Goal: Task Accomplishment & Management: Complete application form

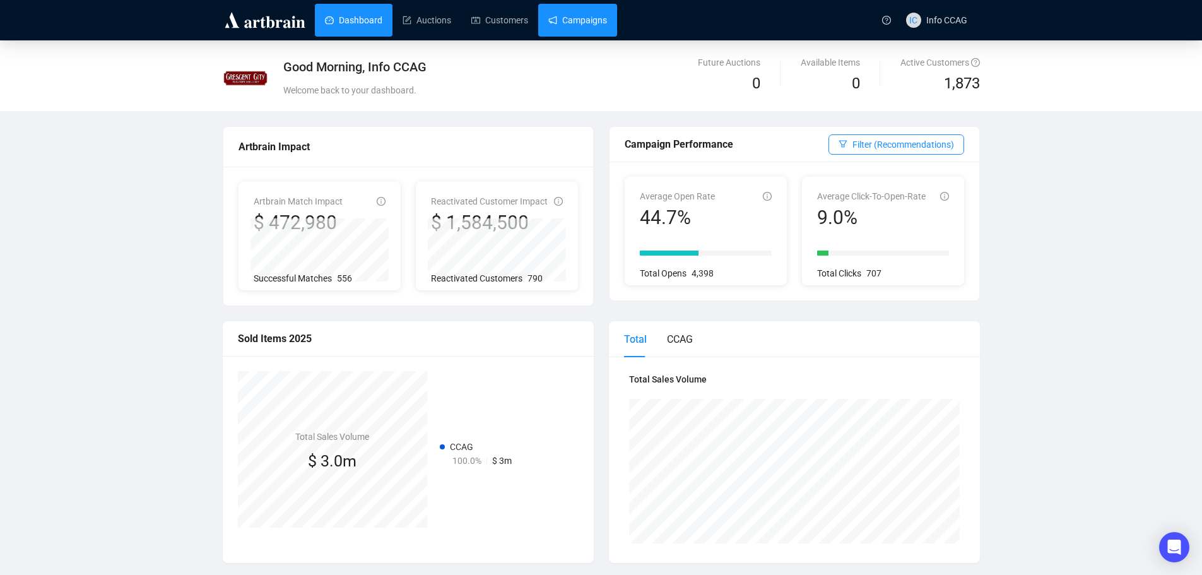
click at [573, 25] on link "Campaigns" at bounding box center [577, 20] width 59 height 33
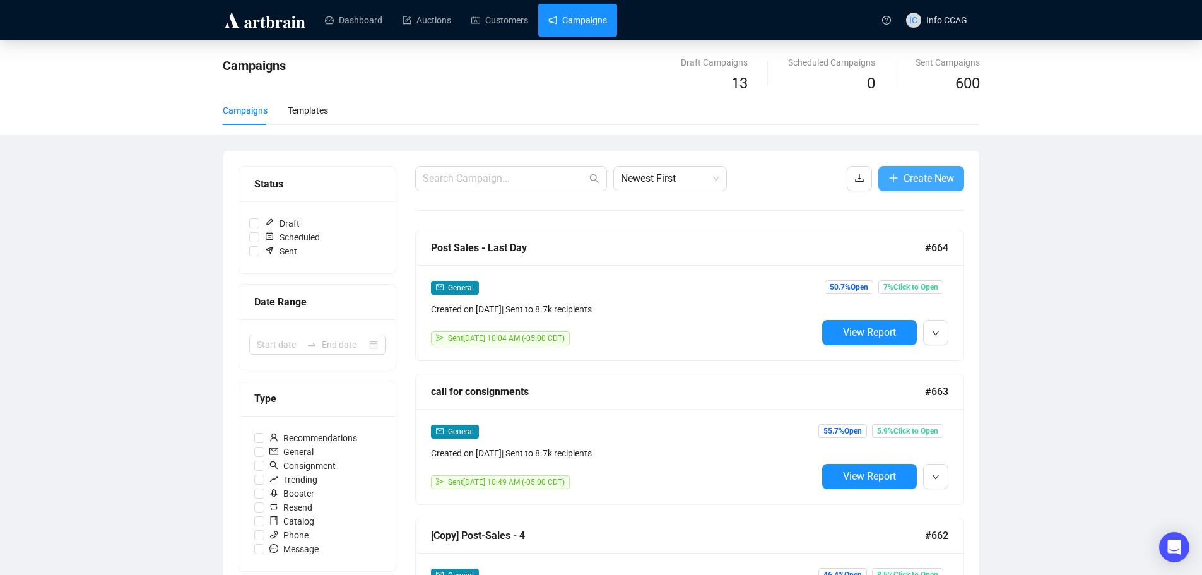
click at [934, 182] on span "Create New" at bounding box center [928, 178] width 50 height 16
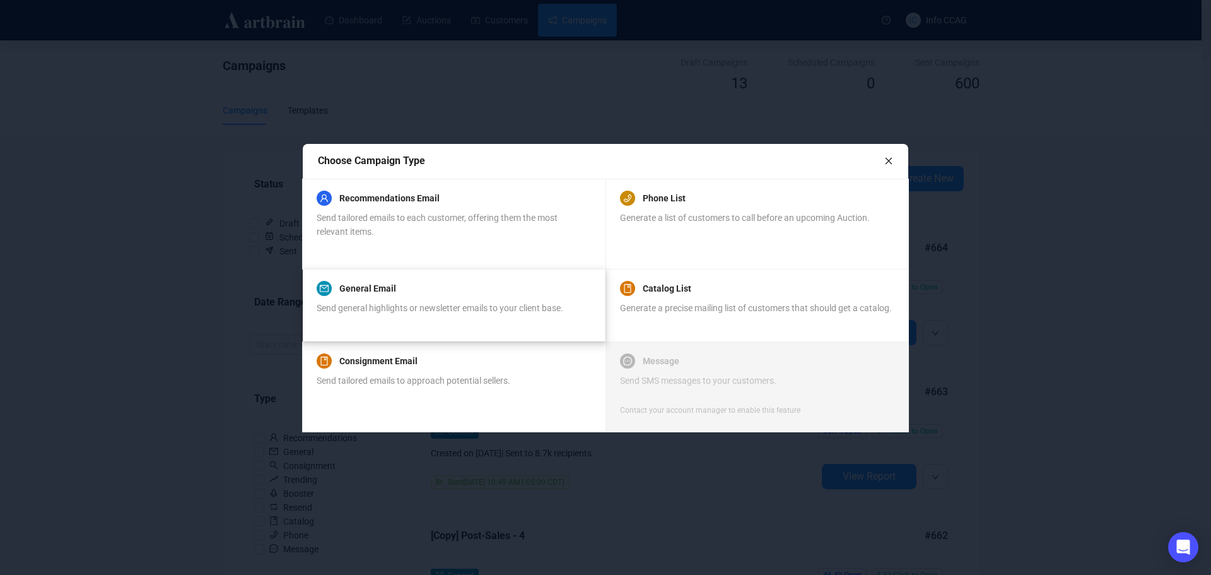
click at [396, 313] on span "Send general highlights or newsletter emails to your client base." at bounding box center [440, 308] width 247 height 10
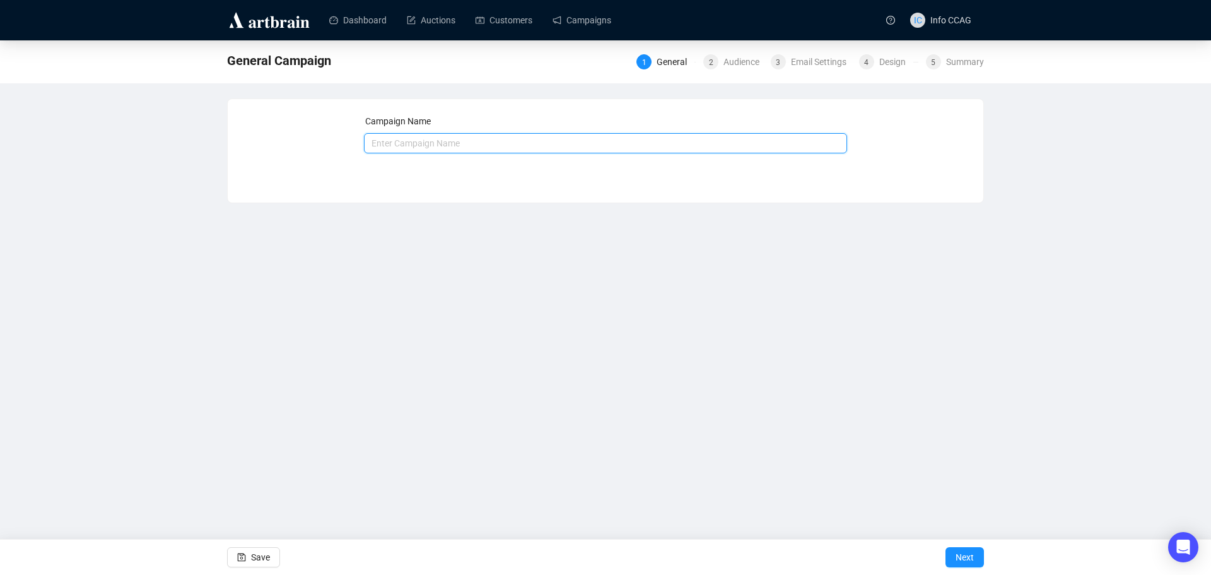
click at [409, 145] on input "text" at bounding box center [606, 143] width 484 height 20
type input "U"
type input "[PERSON_NAME] Sale PT 2."
click at [961, 559] on span "Next" at bounding box center [965, 556] width 18 height 35
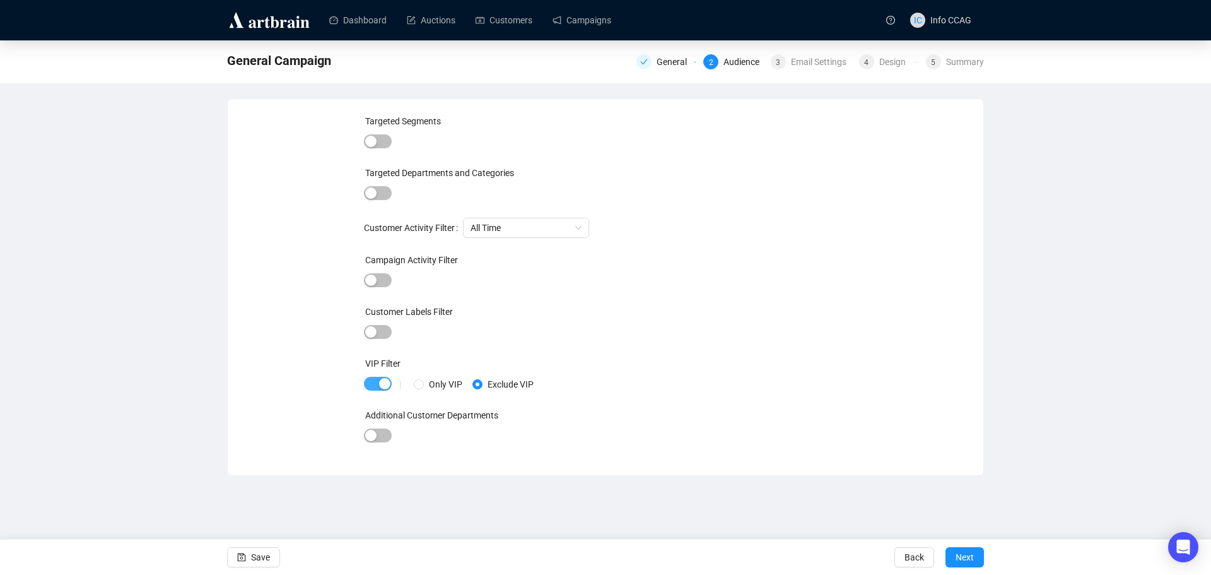
click at [367, 382] on span "button" at bounding box center [378, 384] width 28 height 14
click at [963, 558] on span "Next" at bounding box center [965, 556] width 18 height 35
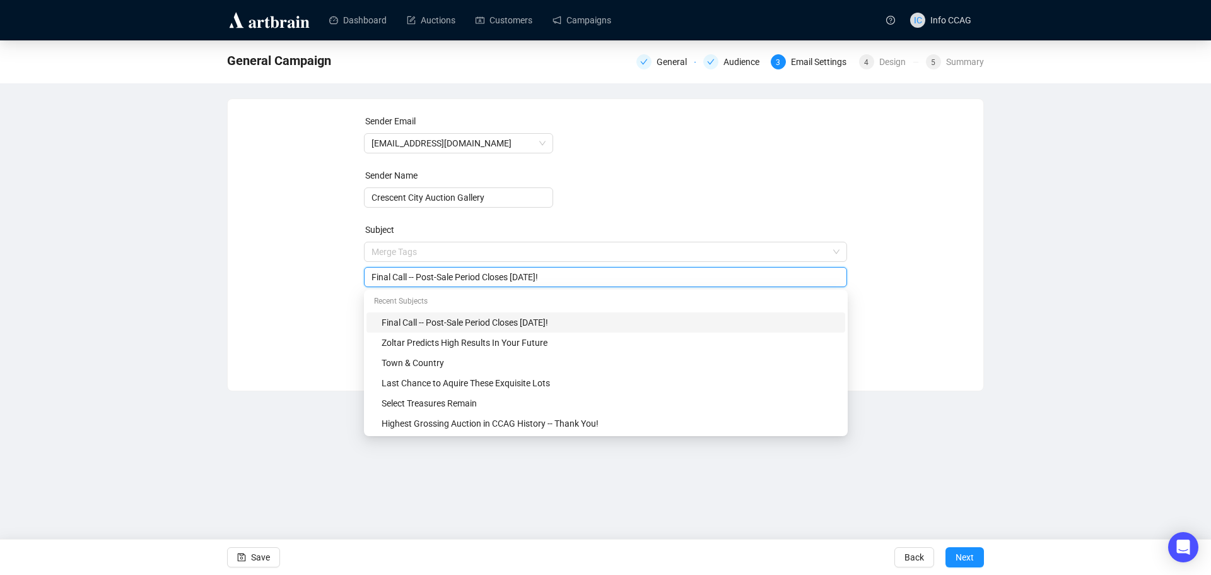
click at [543, 253] on span "Merge Tags Final Call -- Post-Sale Period Closes Today!" at bounding box center [606, 264] width 484 height 35
drag, startPoint x: 556, startPoint y: 278, endPoint x: 284, endPoint y: 283, distance: 271.9
click at [284, 283] on div "Sender Email info@crescentcityauctiongallery.com Sender Name Crescent City Auct…" at bounding box center [606, 235] width 726 height 242
paste input "The Estate of Joe Jaeger Jr., Part 2: Memorabilia-Unreserved"
click at [555, 276] on input "The Estate of Joe Jaeger Jr., Part 2: Memorabilia-Unreserved" at bounding box center [606, 277] width 469 height 14
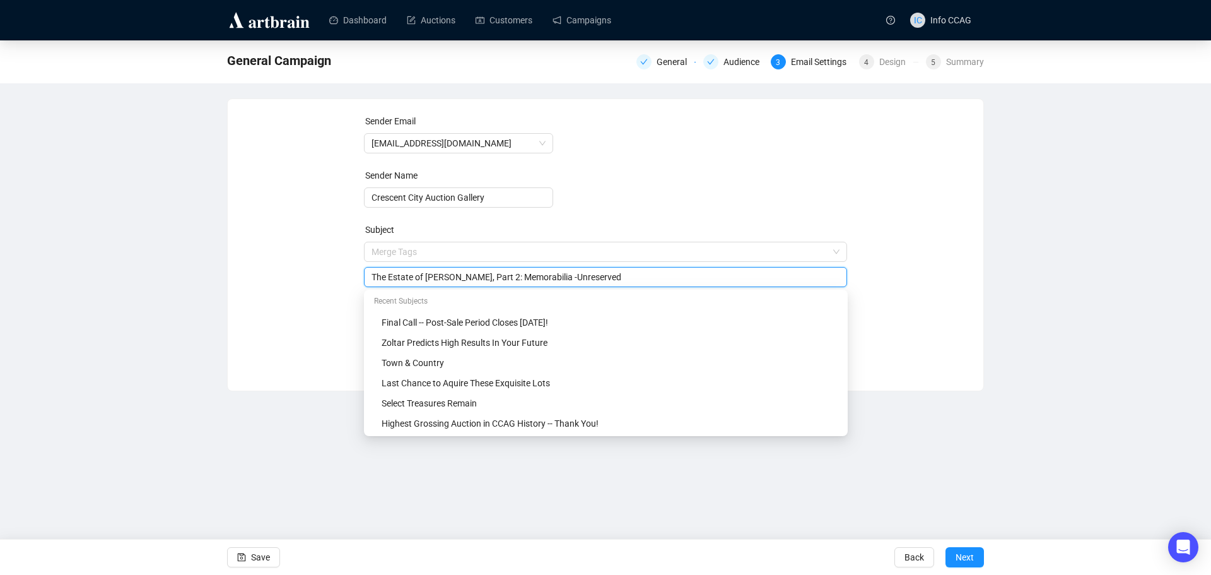
click at [560, 280] on input "The Estate of Joe Jaeger Jr., Part 2: Memorabilia -Unreserved" at bounding box center [606, 277] width 469 height 14
type input "The Estate of Joe Jaeger Jr., Part 2: Memorabilia - Unreserved"
click at [683, 219] on form "Sender Email info@crescentcityauctiongallery.com Sender Name Crescent City Auct…" at bounding box center [606, 227] width 484 height 227
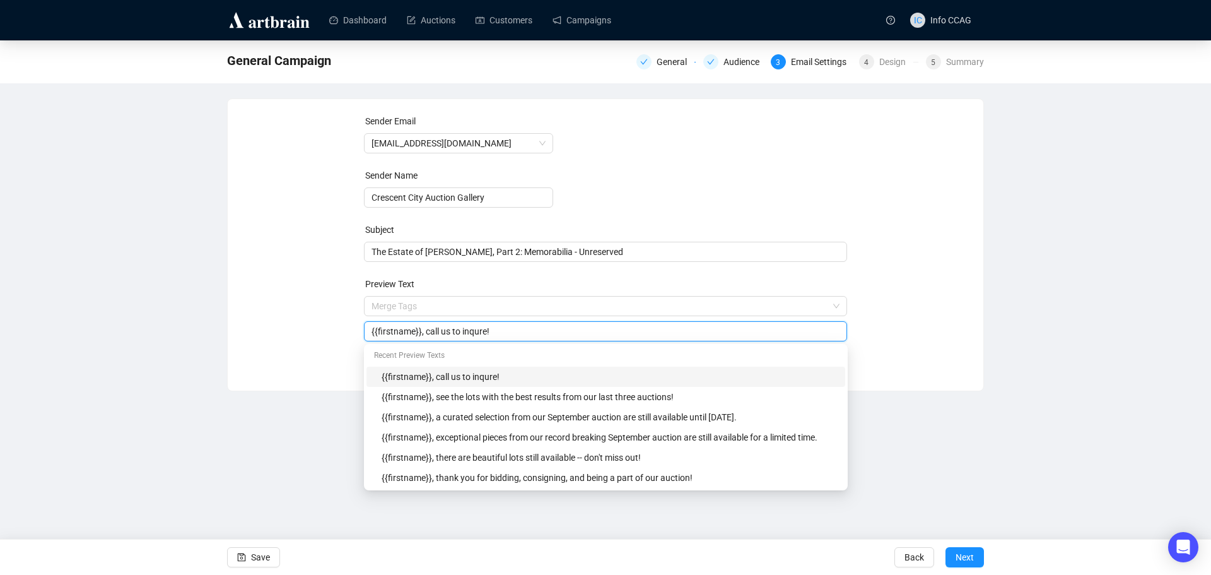
drag, startPoint x: 503, startPoint y: 336, endPoint x: 423, endPoint y: 329, distance: 79.7
click at [423, 329] on input "{{firstname}}, call us to inqure!" at bounding box center [606, 331] width 469 height 14
type input "{{firstname}}, explore the Jaeger collection of erotica and sports, Hollywood a…"
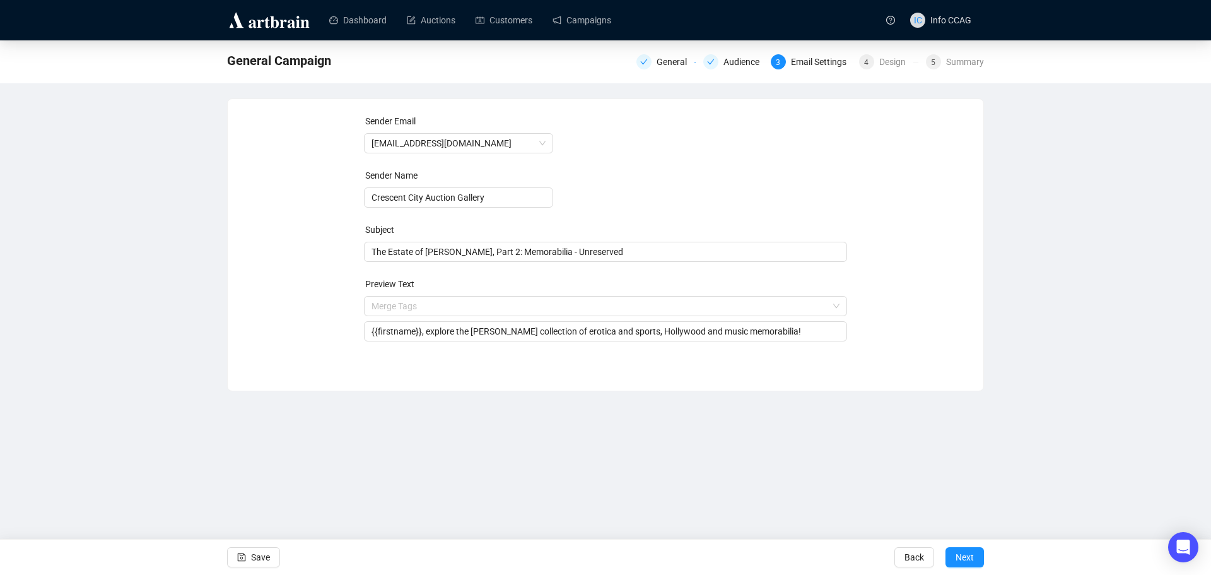
click at [908, 285] on div "Sender Email info@crescentcityauctiongallery.com Sender Name Crescent City Auct…" at bounding box center [606, 235] width 726 height 242
click at [969, 560] on span "Next" at bounding box center [965, 556] width 18 height 35
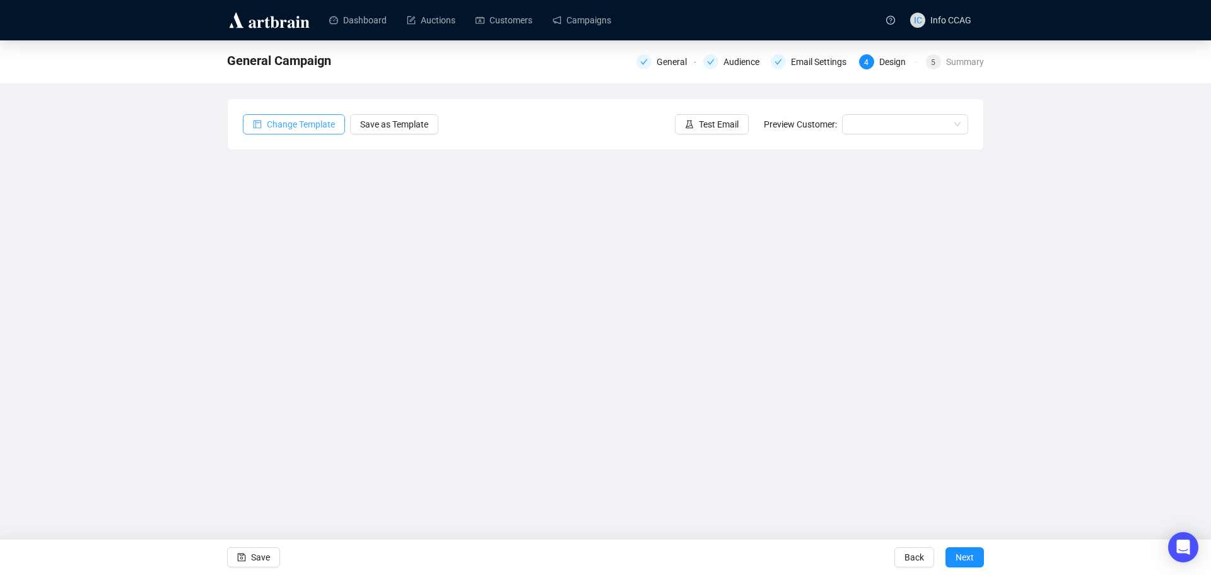
click at [296, 127] on span "Change Template" at bounding box center [301, 124] width 68 height 14
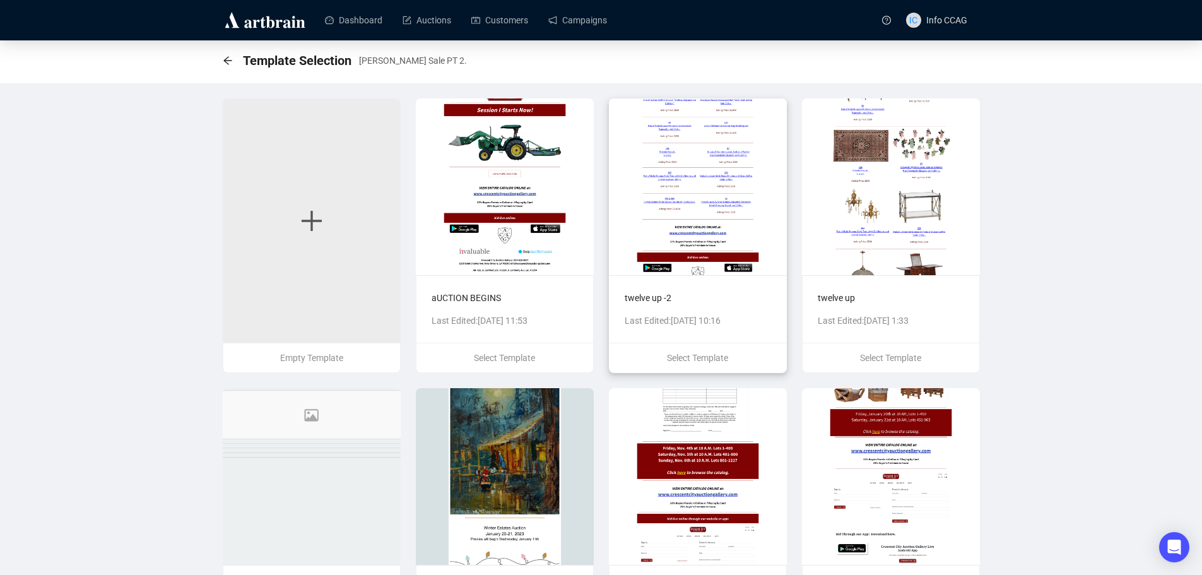
click at [691, 166] on img at bounding box center [698, 186] width 178 height 177
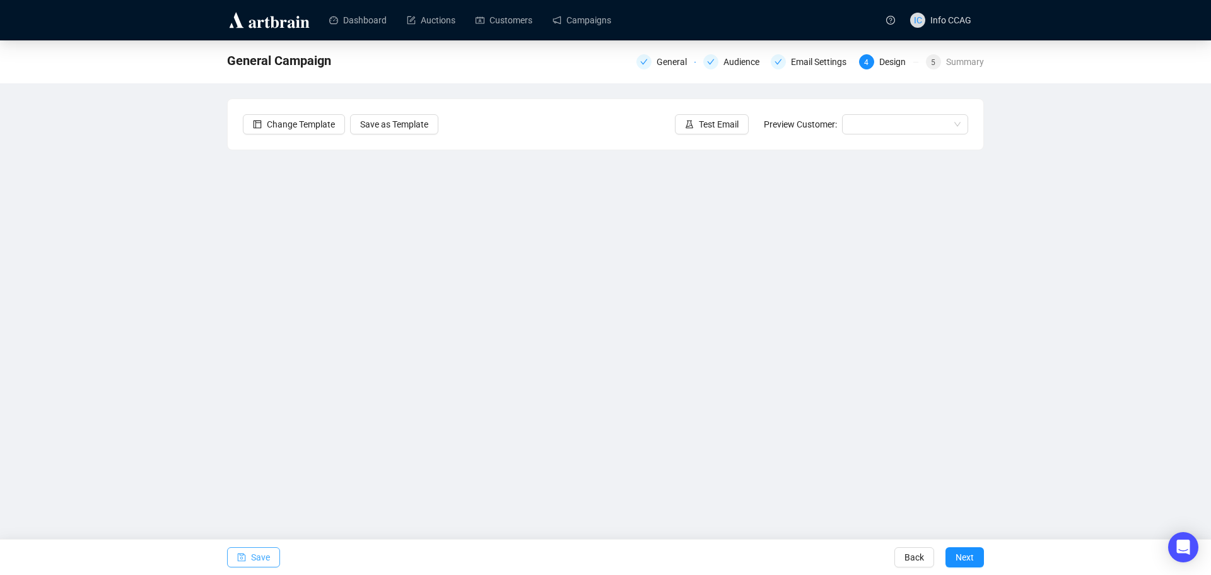
click at [256, 561] on span "Save" at bounding box center [260, 556] width 19 height 35
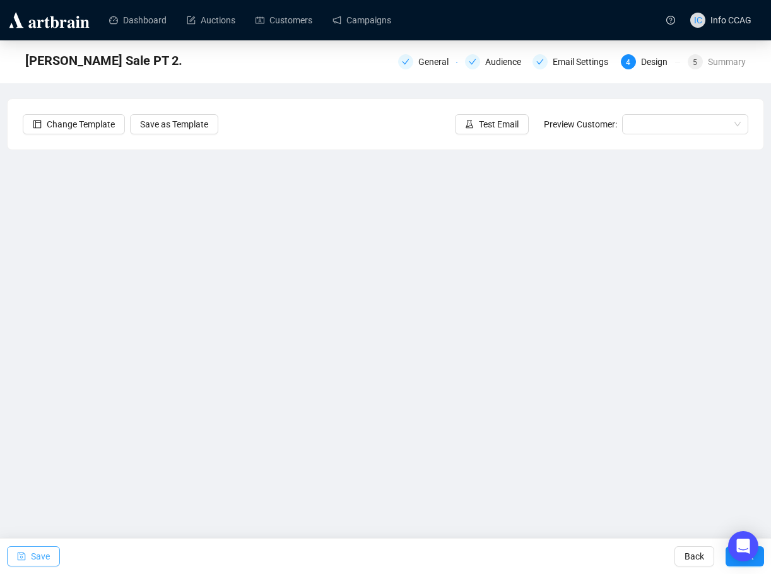
click at [42, 557] on span "Save" at bounding box center [40, 556] width 19 height 35
click at [44, 559] on span "Save" at bounding box center [40, 556] width 19 height 35
click at [35, 553] on span "Save" at bounding box center [40, 556] width 19 height 35
click at [32, 554] on span "Save" at bounding box center [40, 556] width 19 height 35
click at [35, 556] on span "Save" at bounding box center [40, 556] width 19 height 35
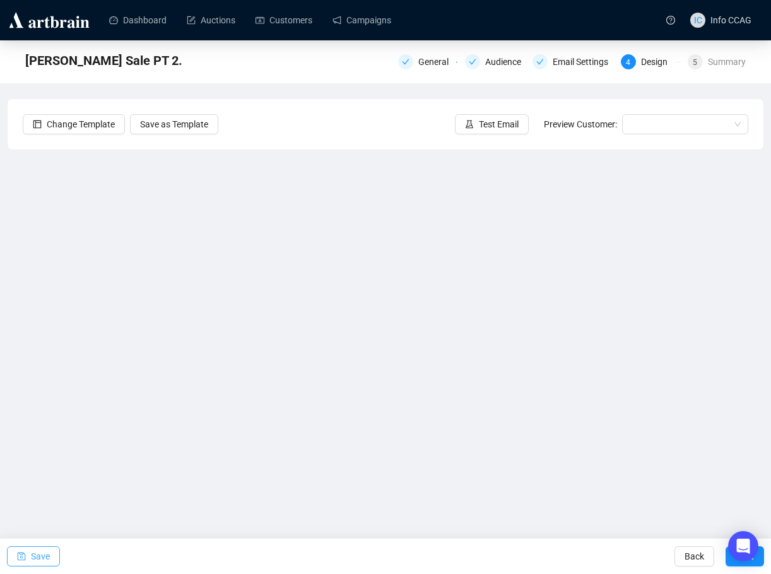
click at [38, 555] on span "Save" at bounding box center [40, 556] width 19 height 35
click at [39, 550] on span "Save" at bounding box center [40, 556] width 19 height 35
click at [36, 559] on span "Save" at bounding box center [40, 556] width 19 height 35
click at [49, 553] on span "Save" at bounding box center [40, 556] width 19 height 35
click at [45, 553] on span "Save" at bounding box center [40, 556] width 19 height 35
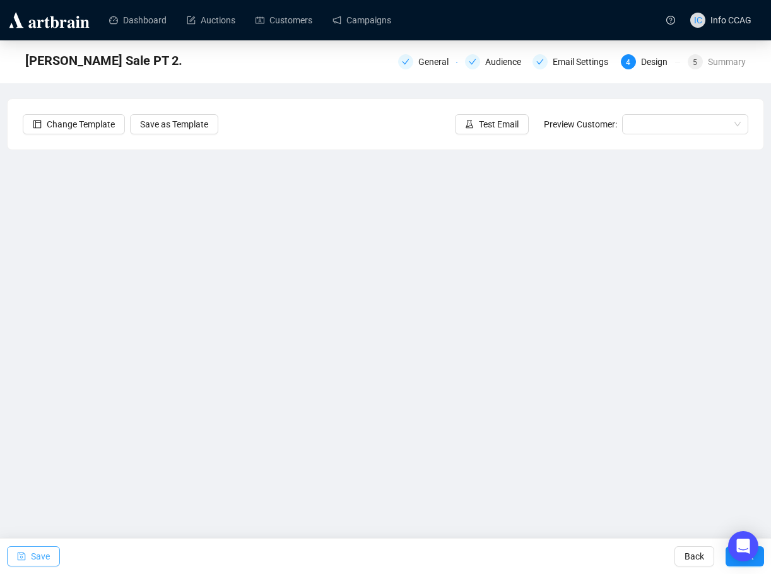
click at [22, 551] on span "button" at bounding box center [21, 556] width 9 height 35
click at [31, 553] on span "Save" at bounding box center [40, 556] width 19 height 35
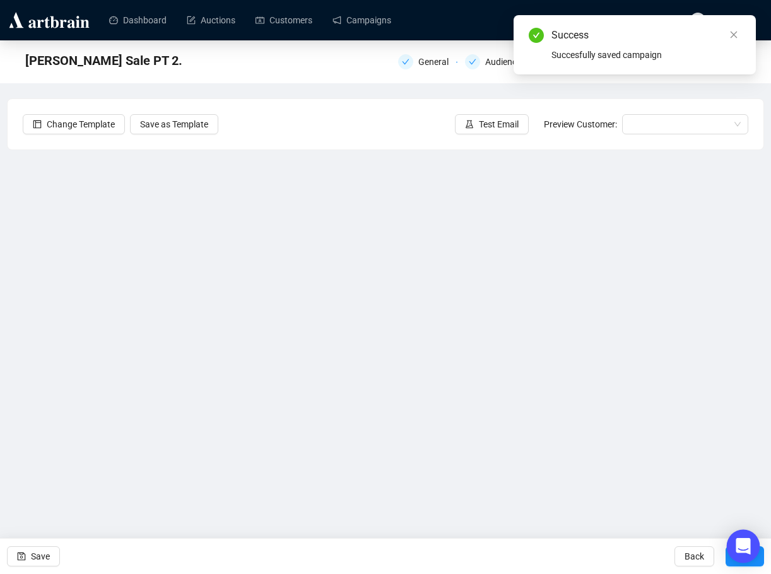
click at [737, 559] on div "Open Intercom Messenger" at bounding box center [743, 546] width 33 height 33
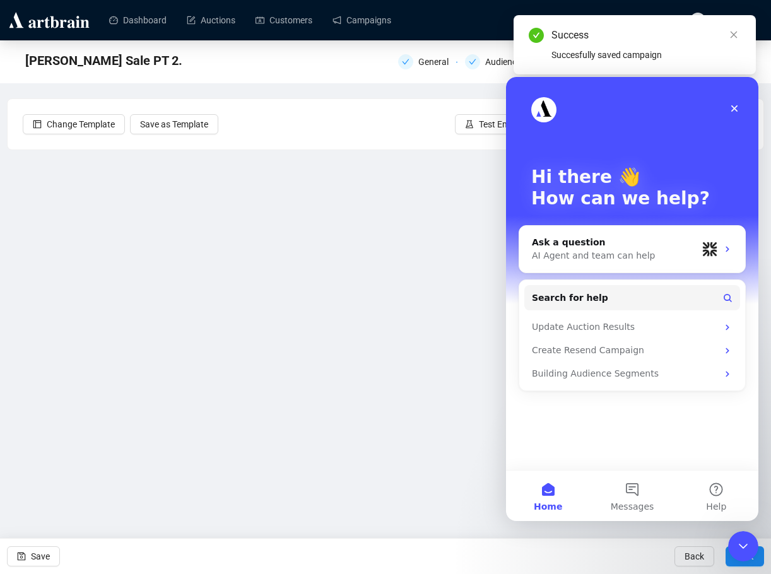
click at [567, 568] on div "Save Back Next" at bounding box center [385, 556] width 771 height 36
click at [735, 106] on icon "Close" at bounding box center [734, 108] width 10 height 10
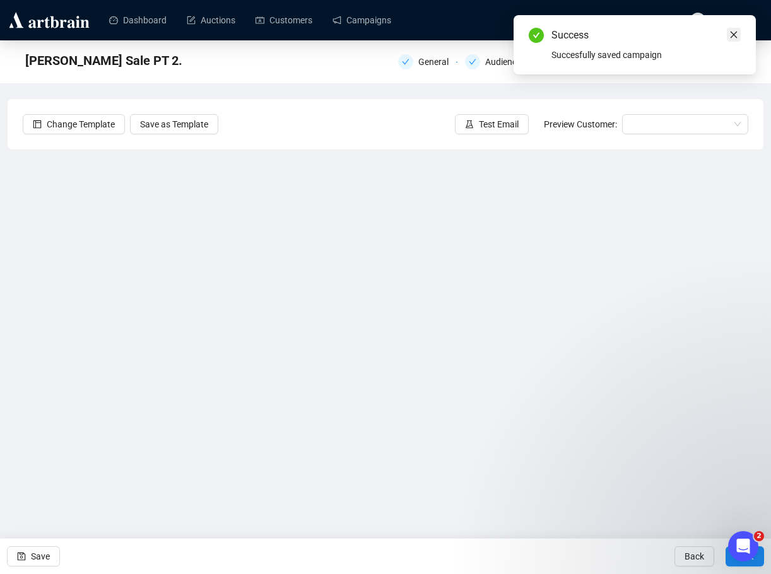
click at [732, 35] on icon "close" at bounding box center [733, 34] width 9 height 9
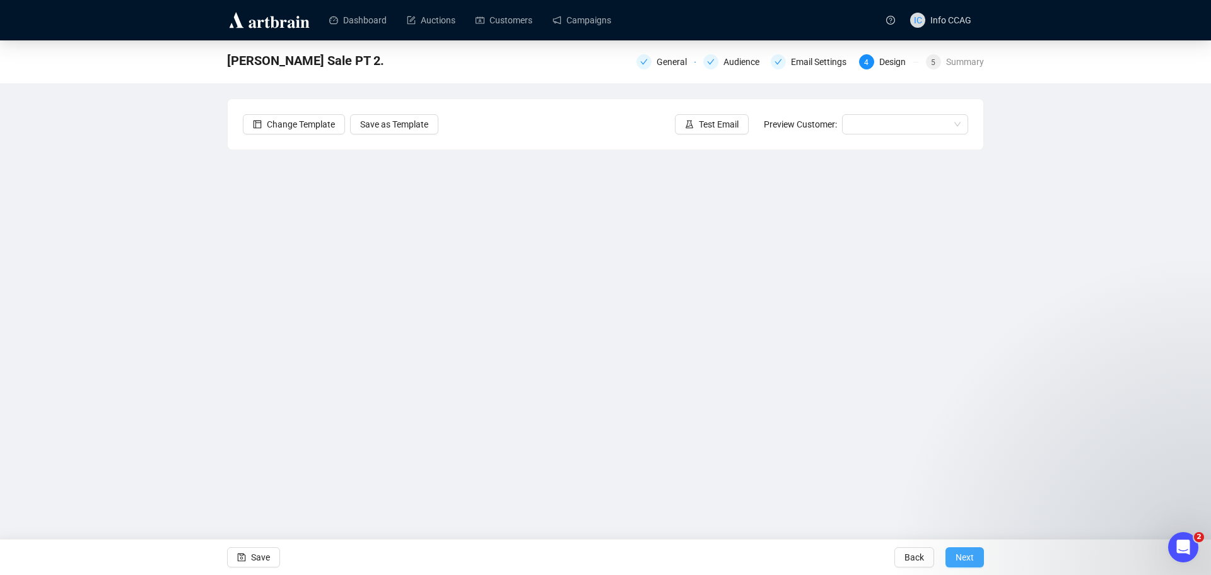
click at [980, 558] on button "Next" at bounding box center [965, 557] width 38 height 20
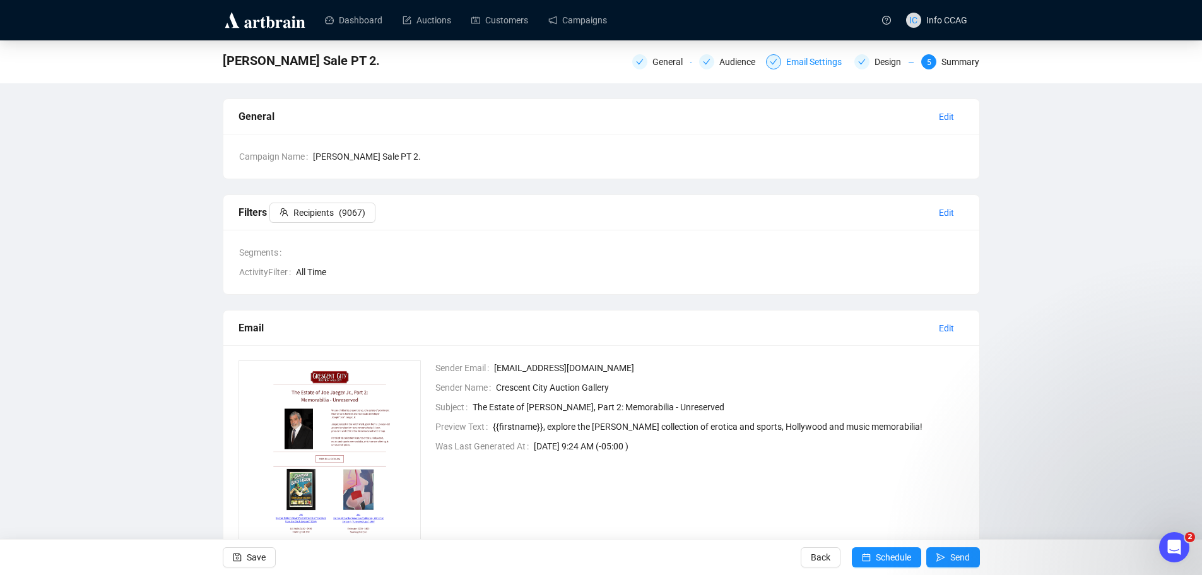
click at [779, 62] on div at bounding box center [773, 61] width 15 height 15
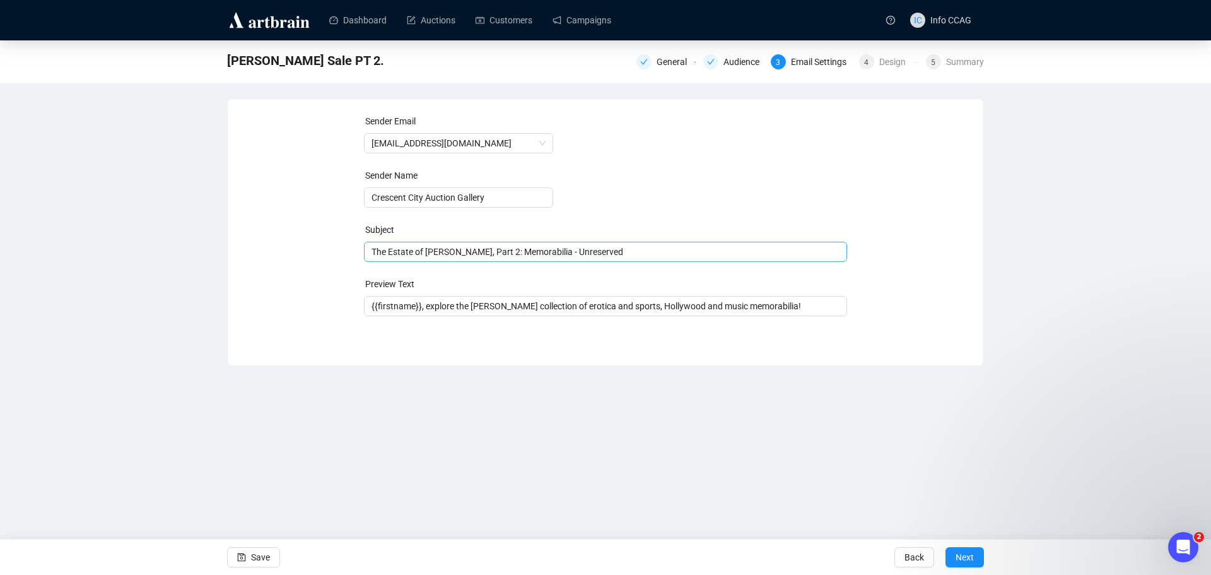
click at [500, 252] on span "The Estate of Joe Jaeger Jr., Part 2: Memorabilia - Unreserved" at bounding box center [606, 252] width 484 height 10
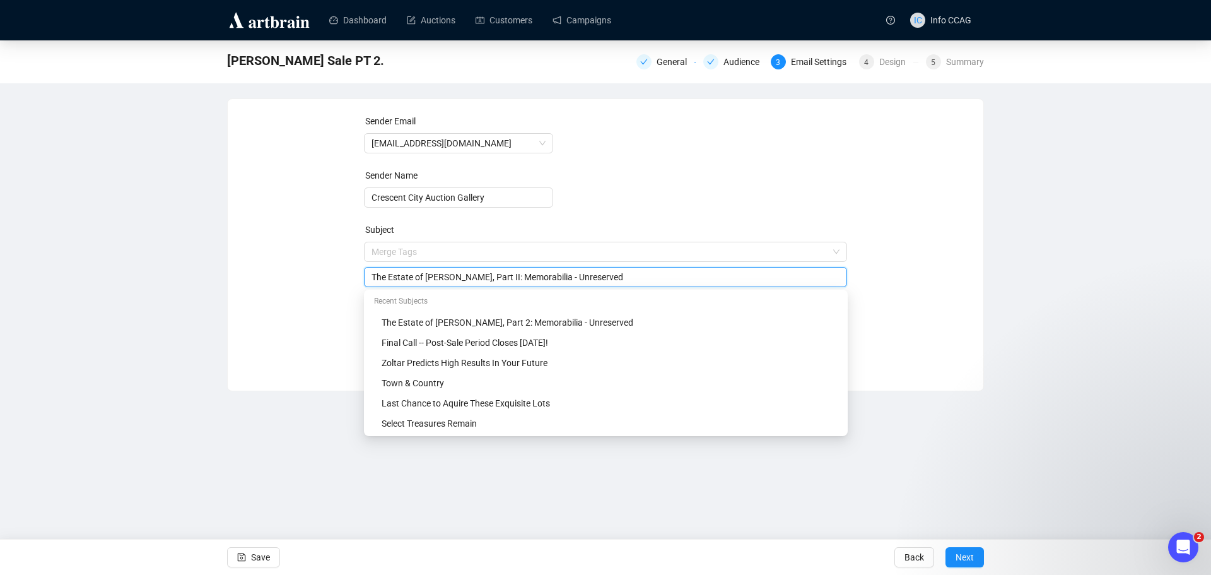
click at [667, 277] on input "The Estate of Joe Jaeger Jr., Part II: Memorabilia - Unreserved" at bounding box center [606, 277] width 469 height 14
click at [582, 274] on input "The Estate of Joe Jaeger Jr., Part II: Memorabilia - Unreserved" at bounding box center [606, 277] width 469 height 14
click at [900, 218] on div "Sender Email info@crescentcityauctiongallery.com Sender Name Crescent City Auct…" at bounding box center [606, 235] width 726 height 242
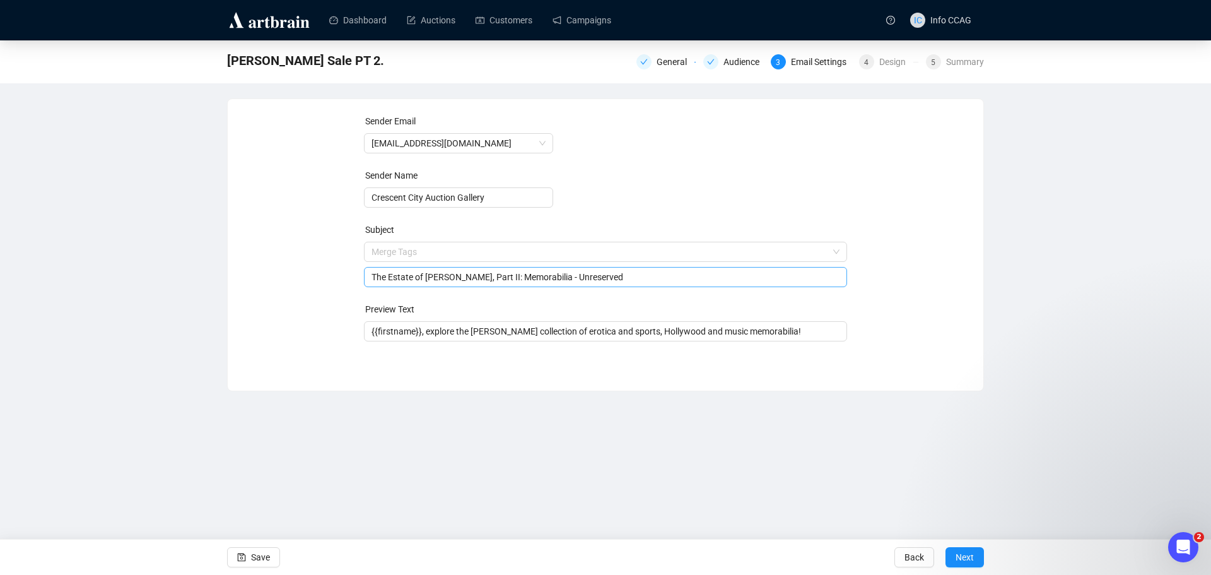
click at [500, 275] on input "The Estate of Joe Jaeger Jr., Part II: Memorabilia - Unreserved" at bounding box center [606, 277] width 469 height 14
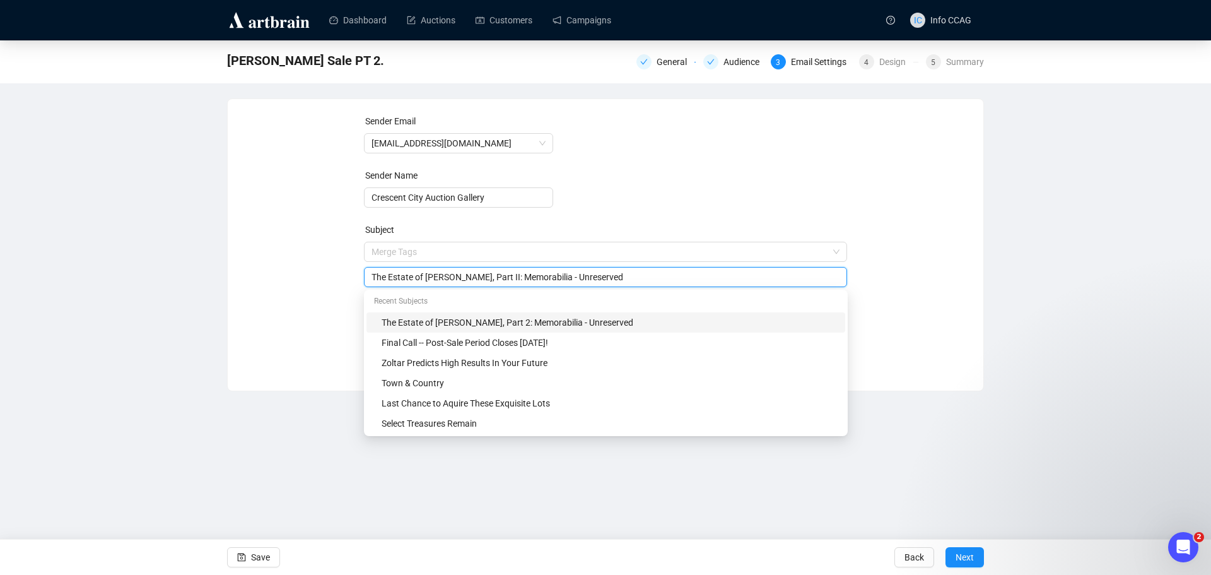
click at [501, 279] on input "The Estate of Joe Jaeger Jr., Part II: Memorabilia - Unreserved" at bounding box center [606, 277] width 469 height 14
type input "The Estate of Joe Jaeger Jr., Part 2: Memorabilia - Unreserved"
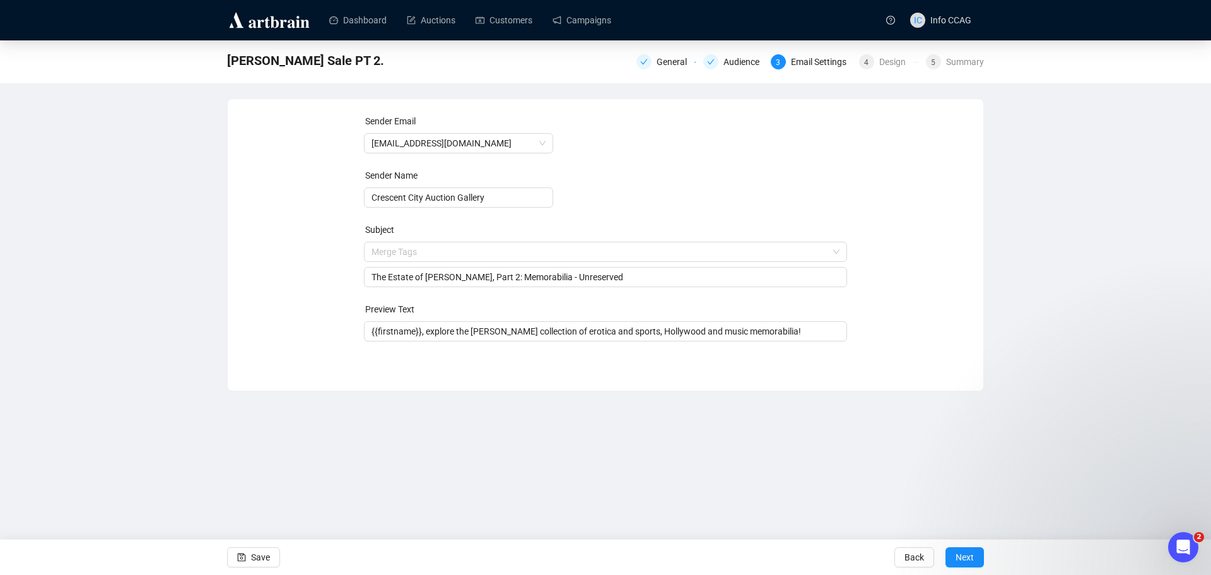
click at [931, 281] on div "Sender Email info@crescentcityauctiongallery.com Sender Name Crescent City Auct…" at bounding box center [606, 235] width 726 height 242
click at [978, 559] on button "Next" at bounding box center [965, 557] width 38 height 20
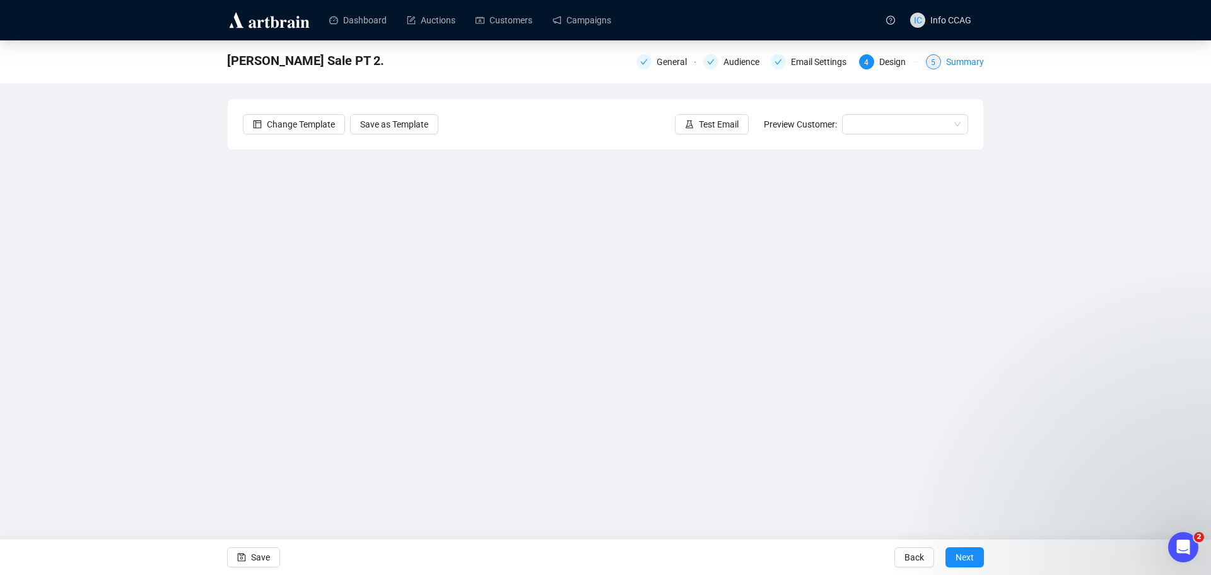
click at [943, 61] on div "5 Summary" at bounding box center [955, 61] width 58 height 15
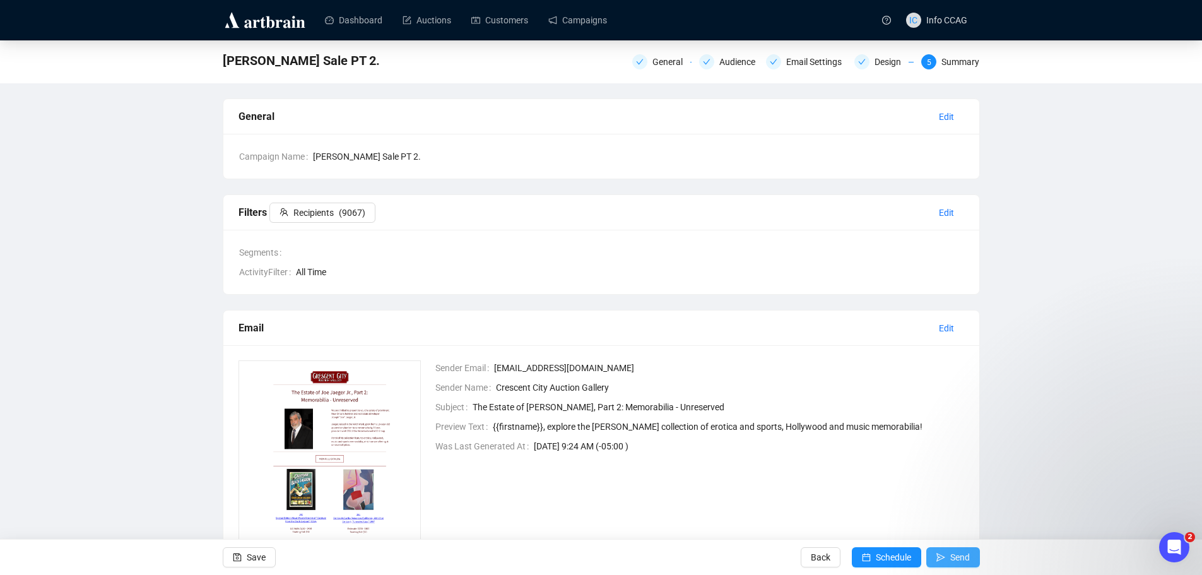
click at [952, 552] on span "Send" at bounding box center [960, 556] width 20 height 35
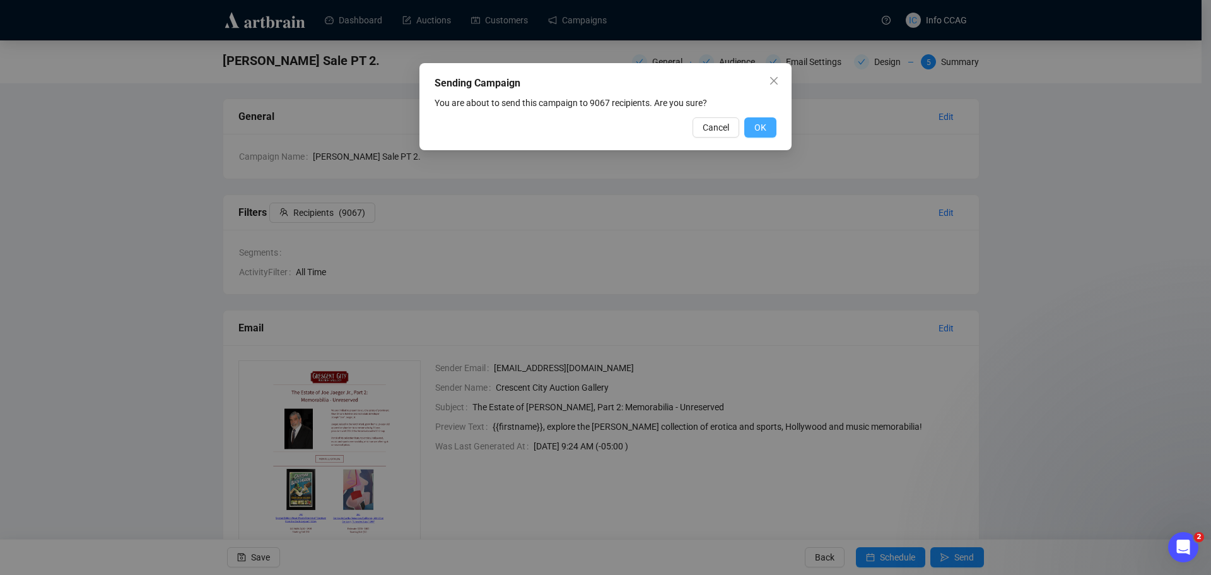
click at [765, 122] on span "OK" at bounding box center [761, 127] width 12 height 14
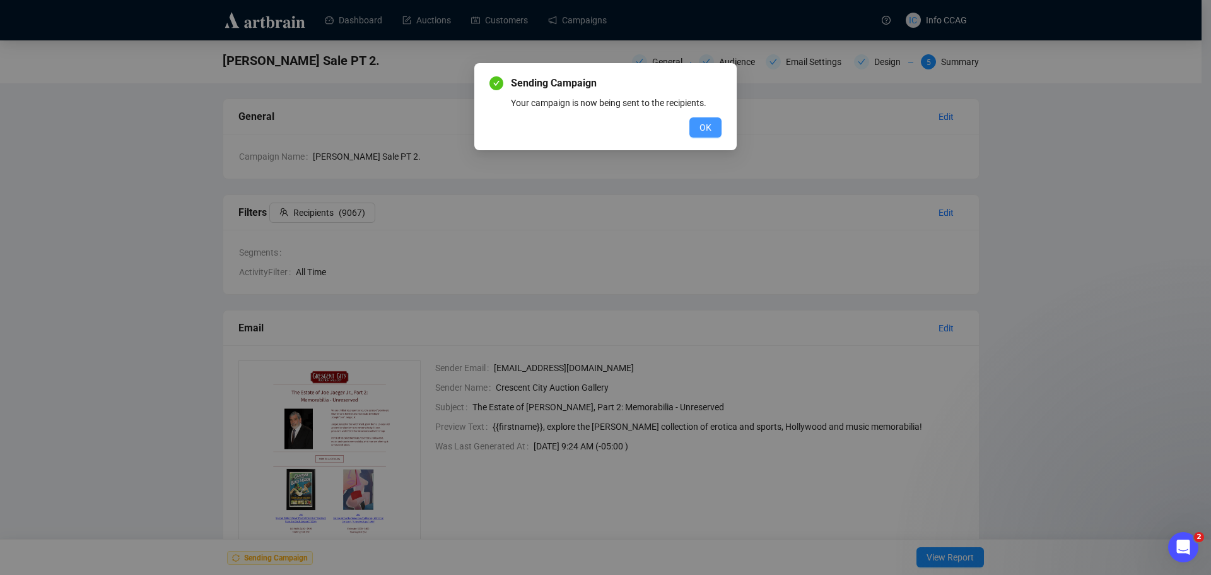
click at [695, 122] on button "OK" at bounding box center [706, 127] width 32 height 20
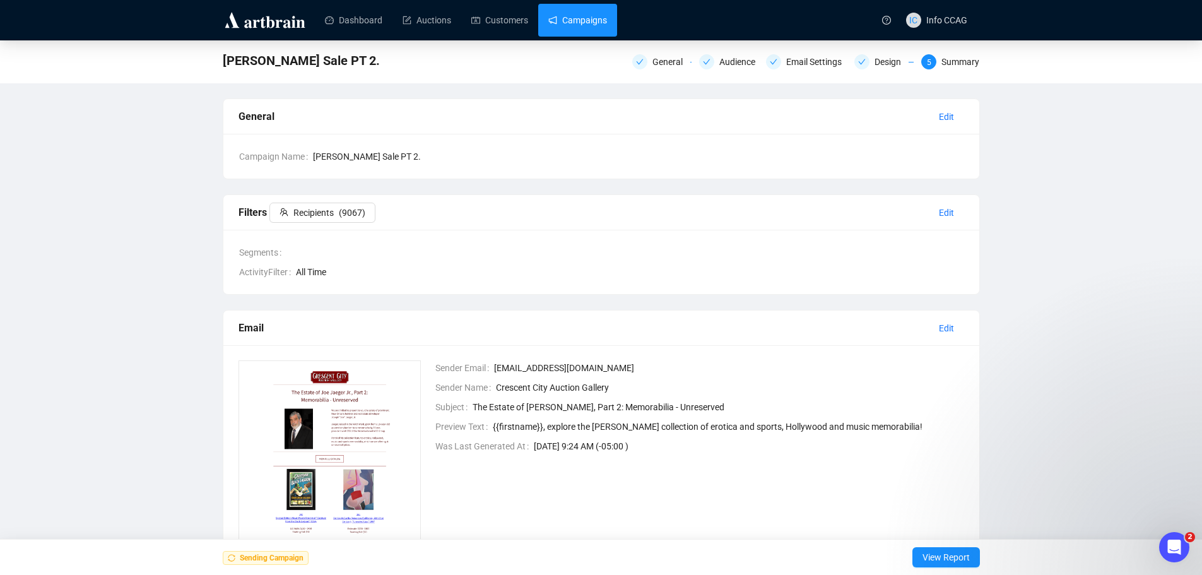
click at [580, 26] on link "Campaigns" at bounding box center [577, 20] width 59 height 33
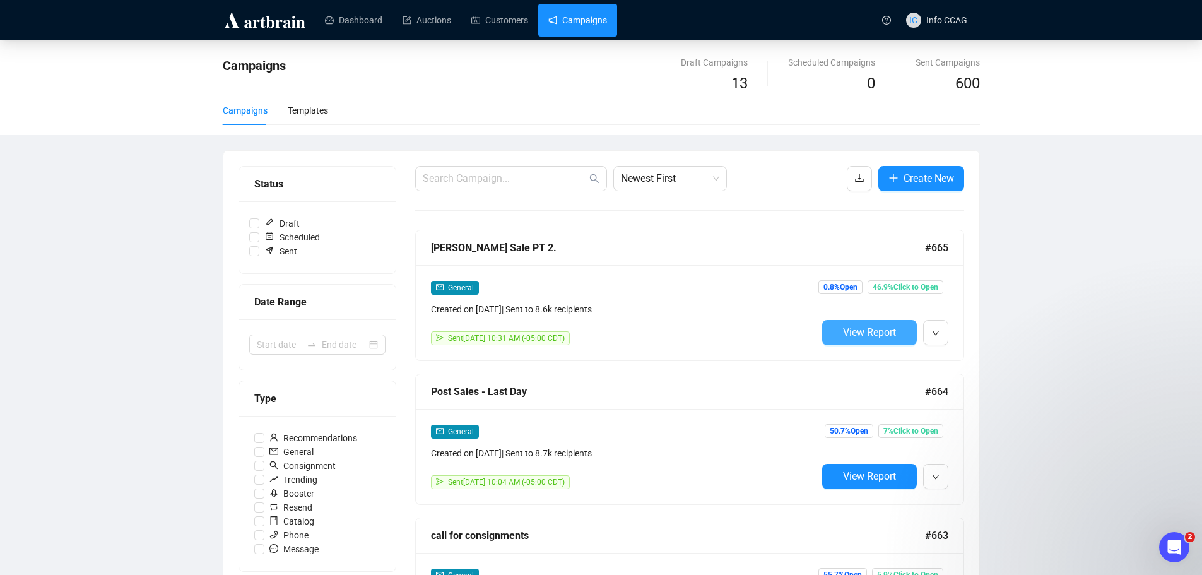
click at [878, 334] on span "View Report" at bounding box center [869, 332] width 53 height 12
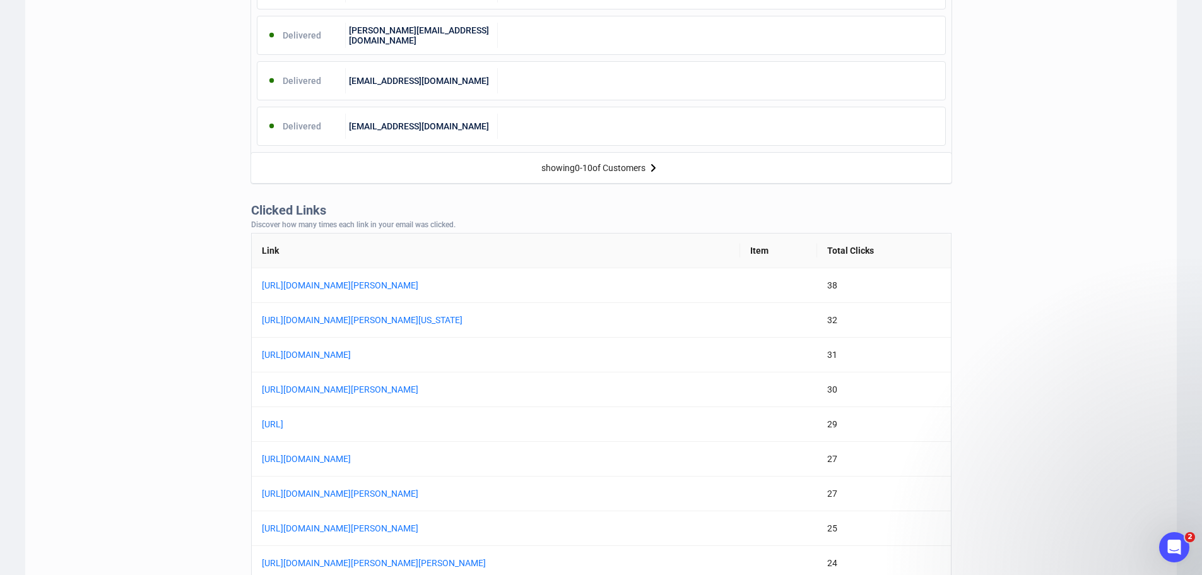
scroll to position [820, 0]
click at [556, 320] on link "https://www.crescentcityauctiongallery.com/auction-lot/patrick-mccarthy-america…" at bounding box center [419, 319] width 315 height 14
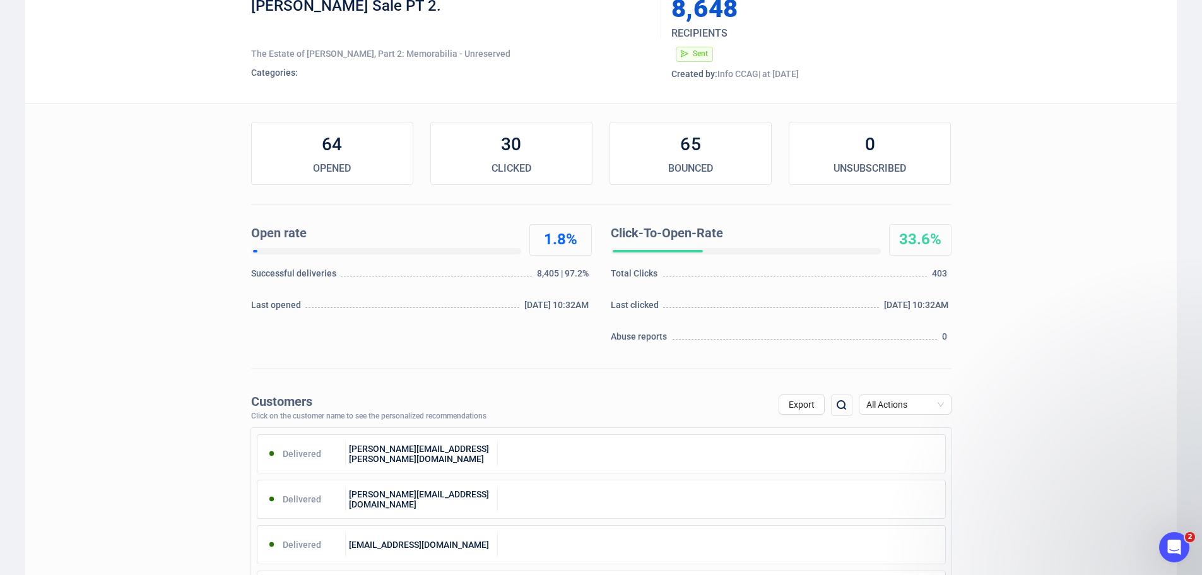
scroll to position [0, 0]
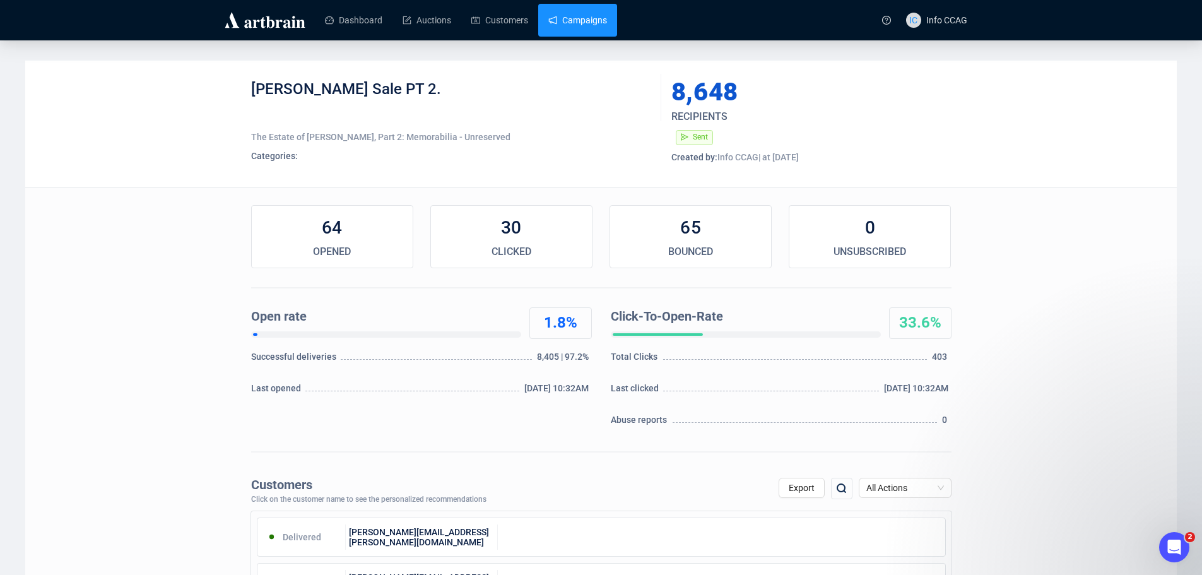
click at [569, 22] on link "Campaigns" at bounding box center [577, 20] width 59 height 33
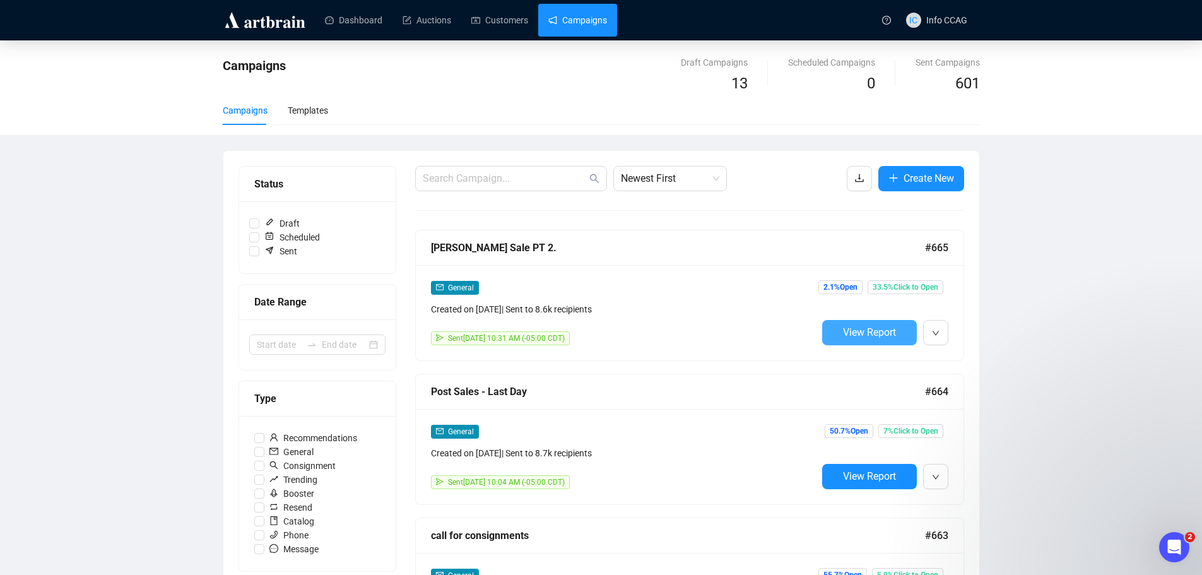
click at [867, 338] on span "View Report" at bounding box center [869, 332] width 53 height 12
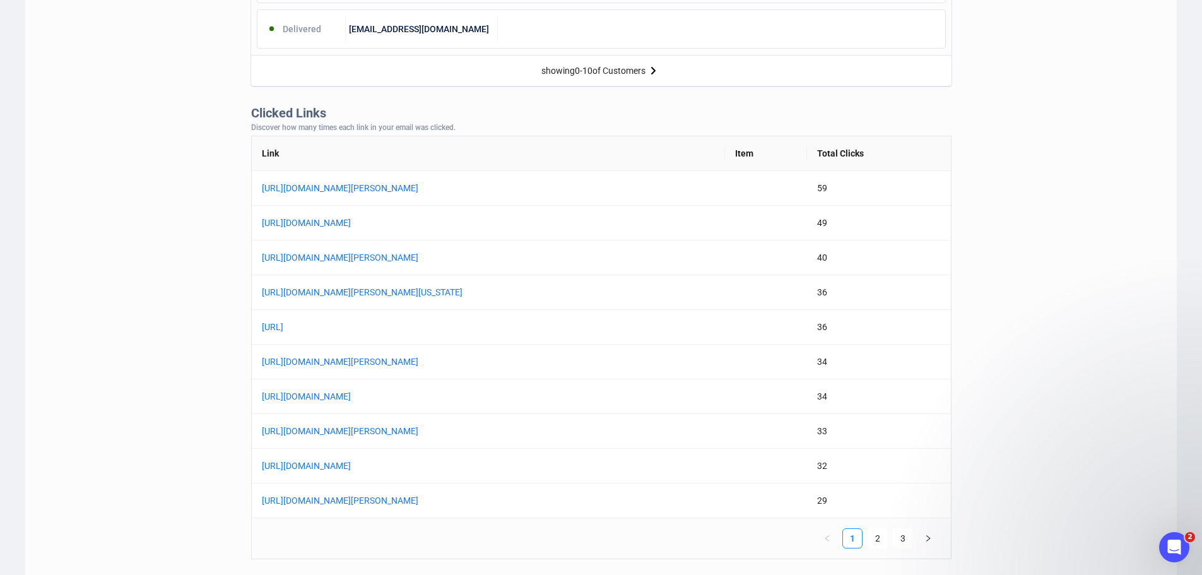
scroll to position [946, 0]
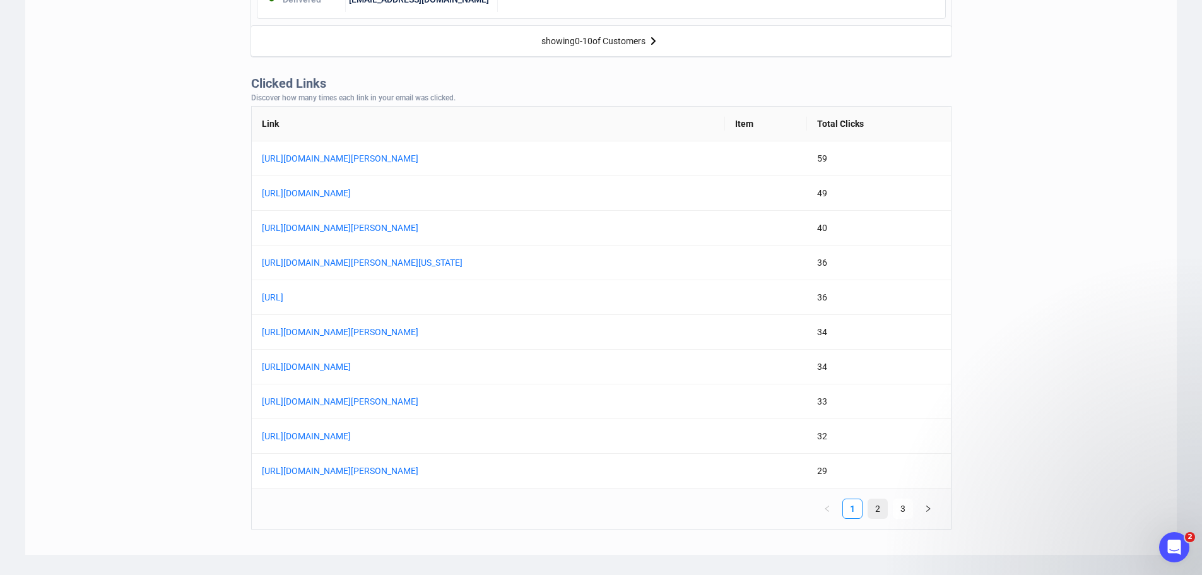
click at [880, 514] on link "2" at bounding box center [877, 508] width 19 height 19
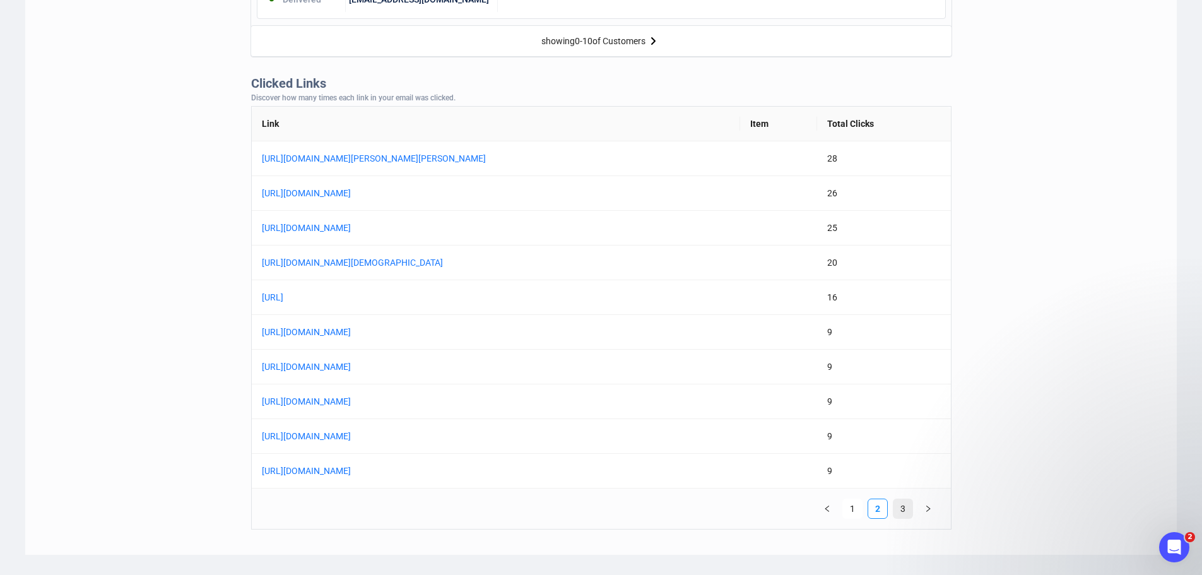
click at [908, 507] on link "3" at bounding box center [902, 508] width 19 height 19
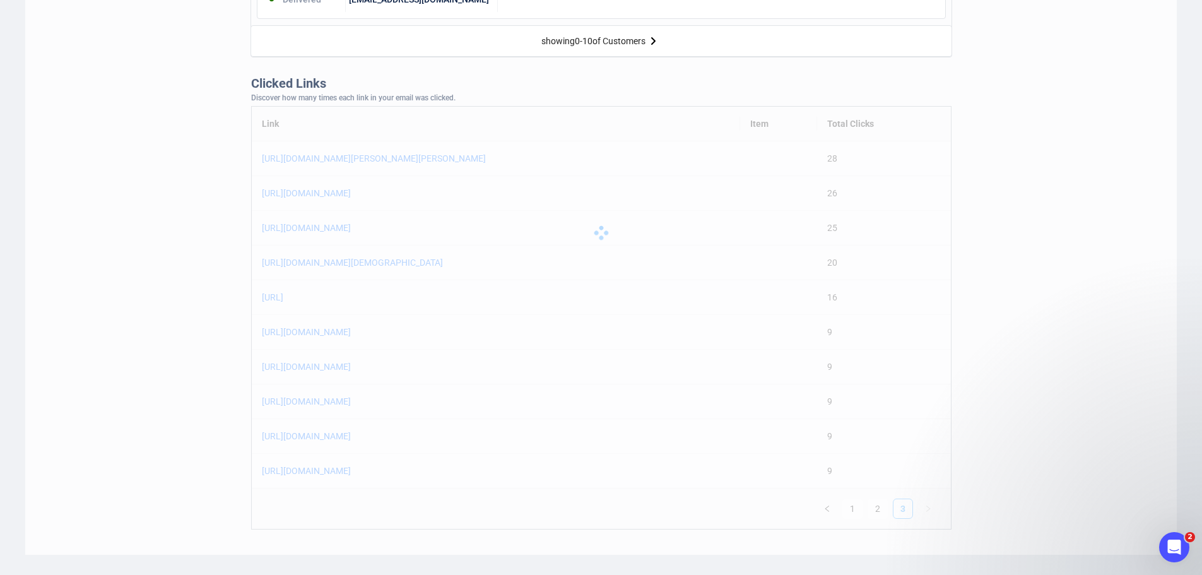
scroll to position [634, 0]
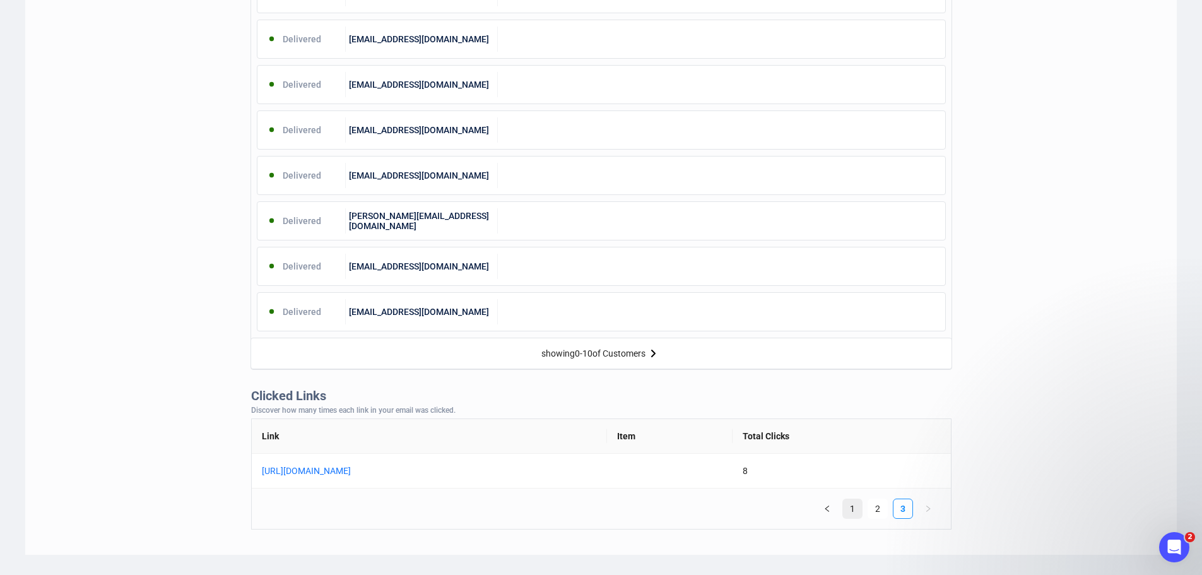
click at [847, 510] on link "1" at bounding box center [852, 508] width 19 height 19
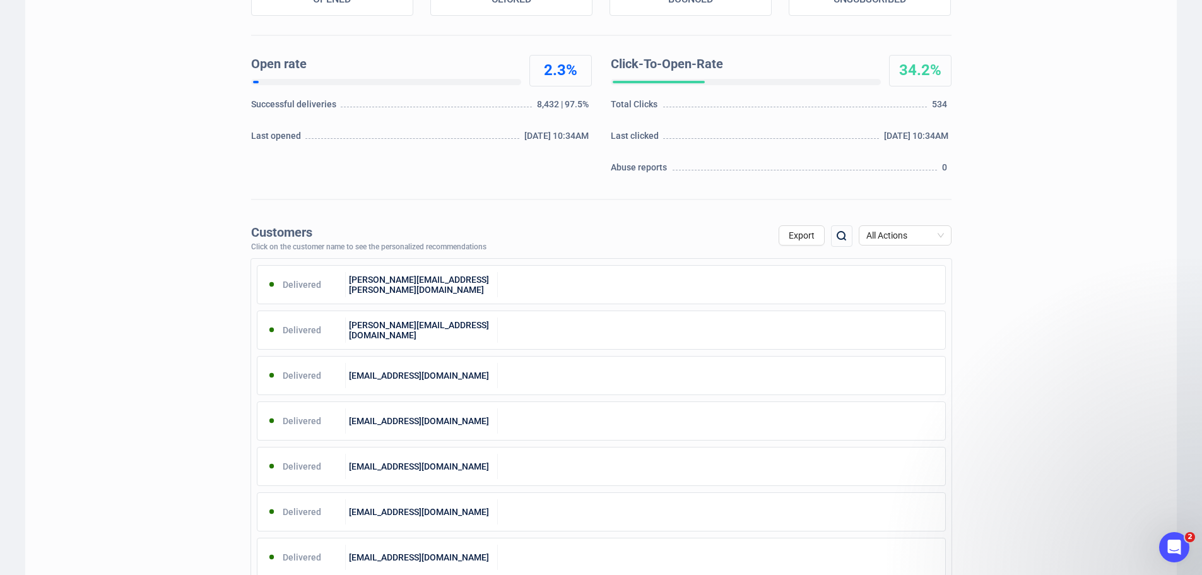
scroll to position [0, 0]
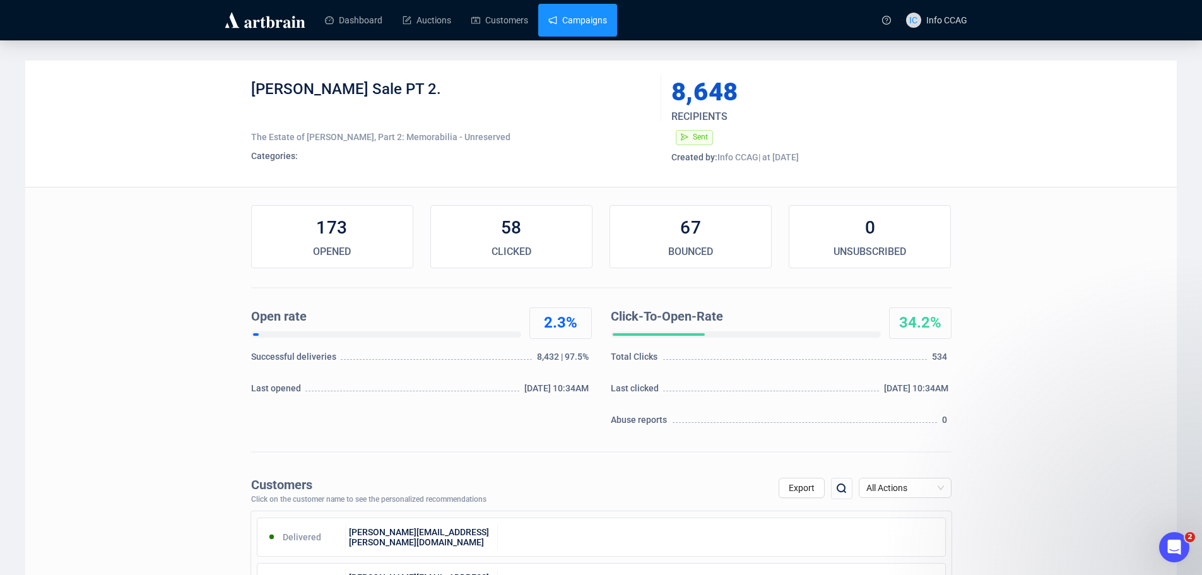
click at [572, 21] on link "Campaigns" at bounding box center [577, 20] width 59 height 33
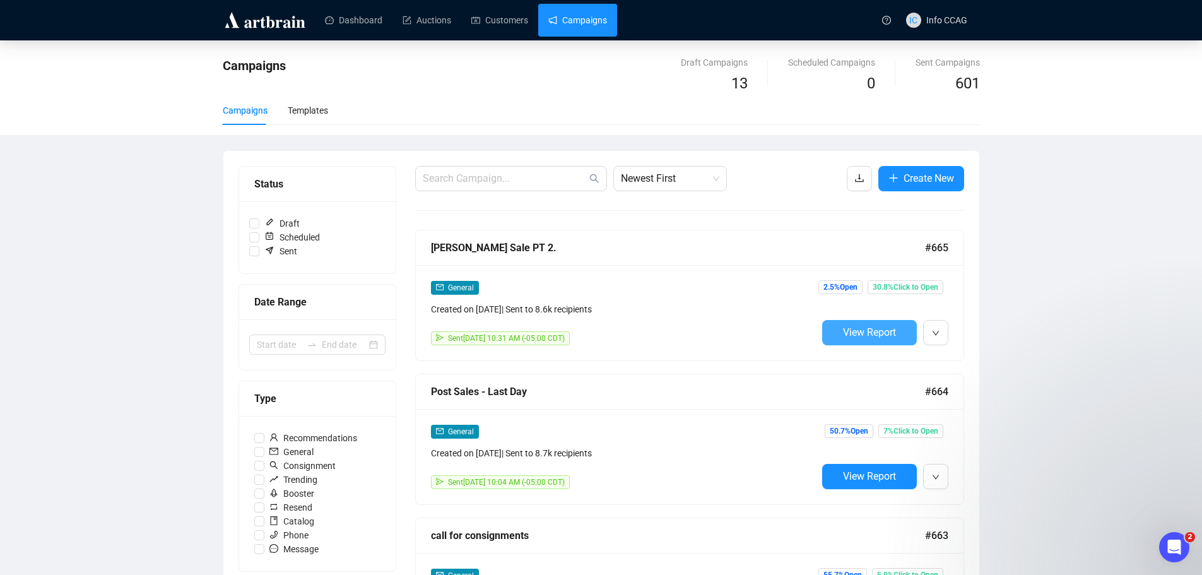
click at [855, 334] on span "View Report" at bounding box center [869, 332] width 53 height 12
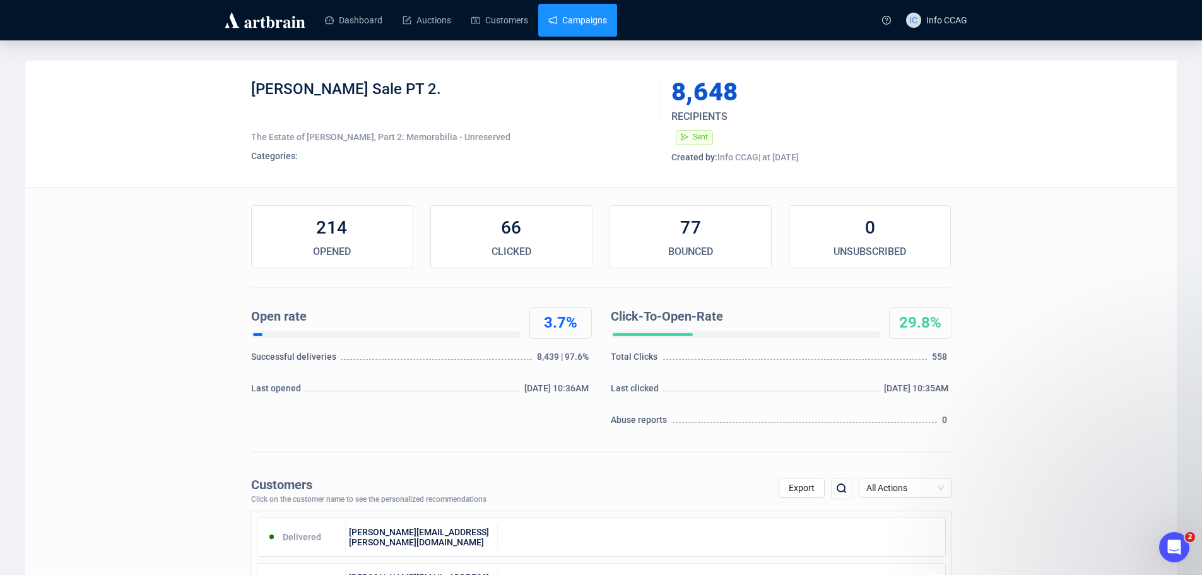
click at [582, 28] on link "Campaigns" at bounding box center [577, 20] width 59 height 33
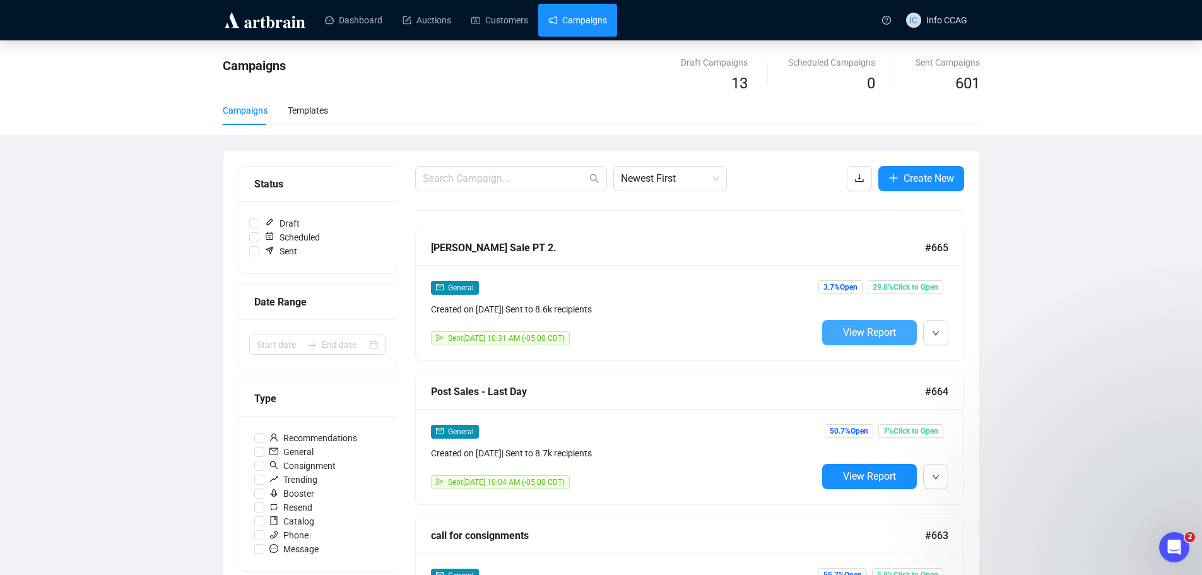
click at [859, 332] on span "View Report" at bounding box center [869, 332] width 53 height 12
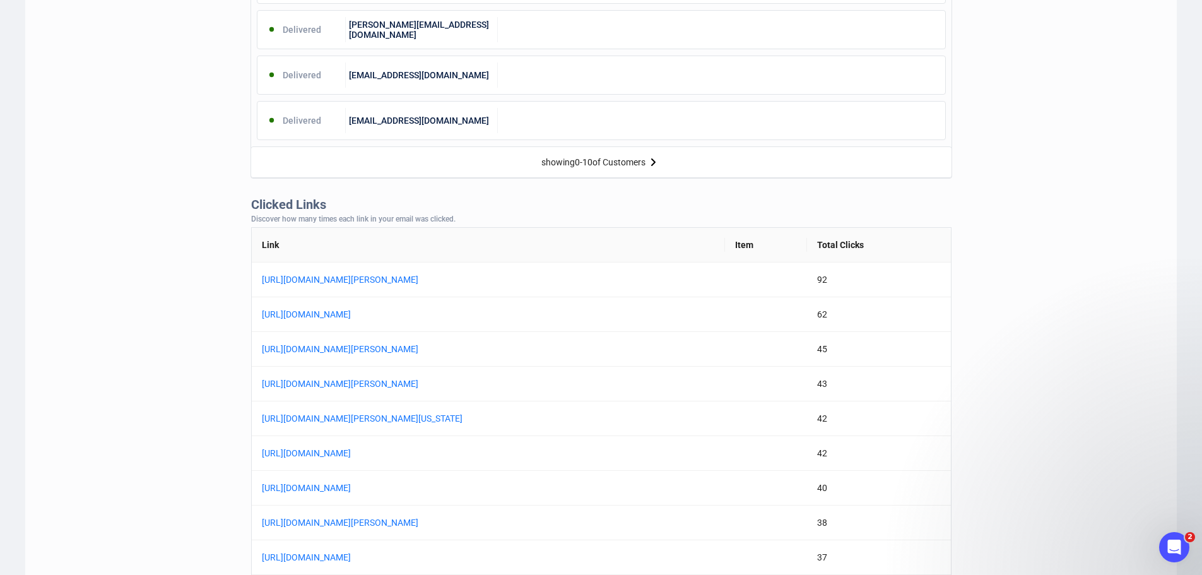
scroll to position [694, 0]
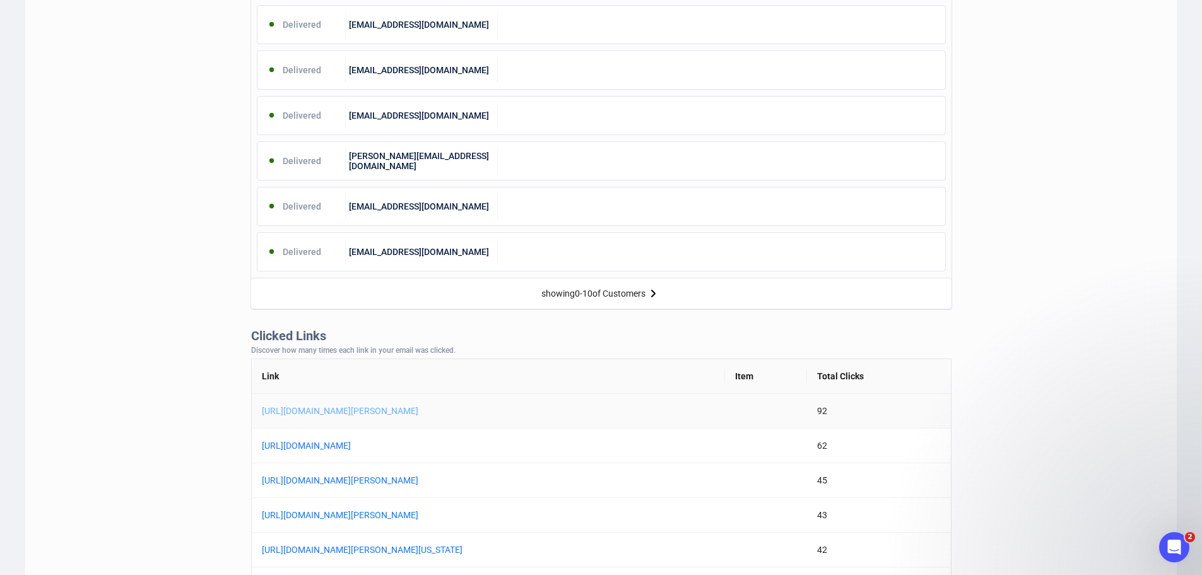
click at [476, 411] on link "https://www.crescentcityauctiongallery.com/auction-catalog/the-jaeger-memorabil…" at bounding box center [419, 411] width 315 height 14
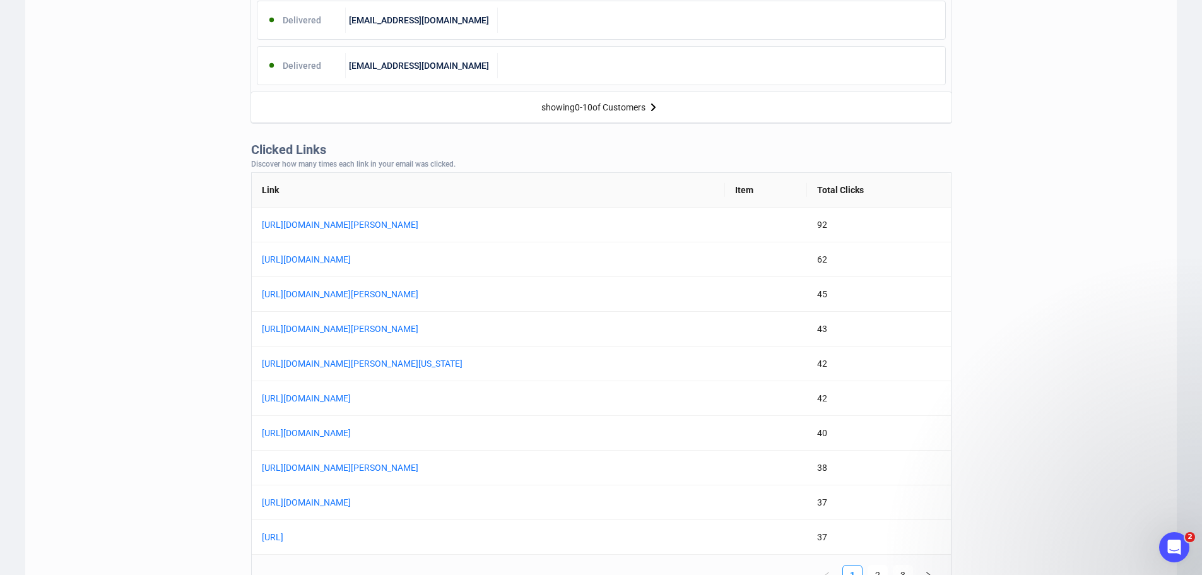
scroll to position [883, 0]
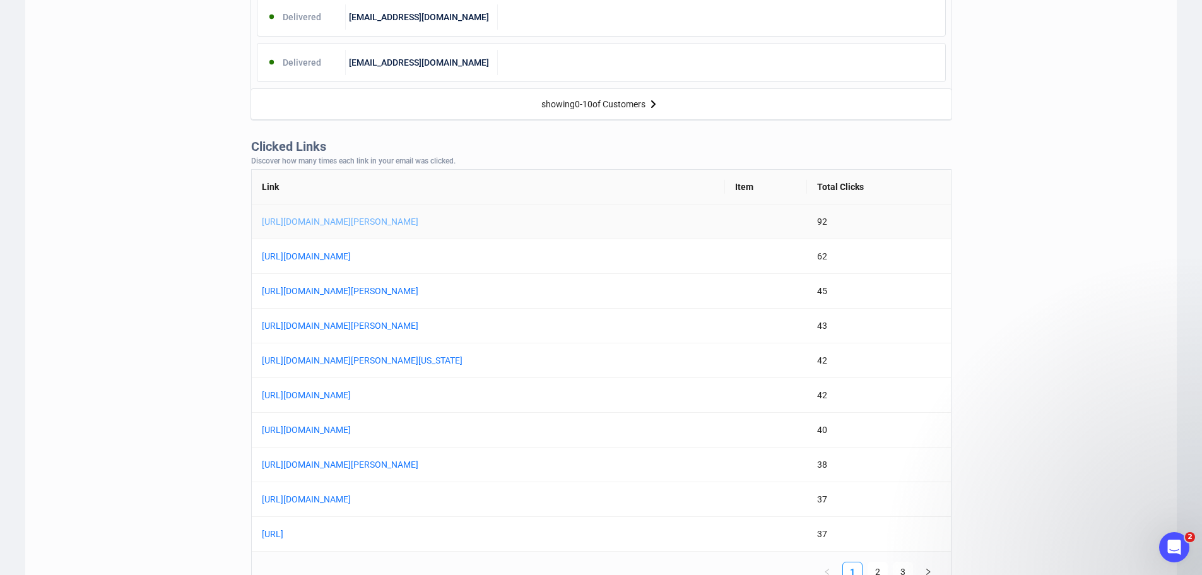
click at [529, 223] on link "https://www.crescentcityauctiongallery.com/auction-catalog/the-jaeger-memorabil…" at bounding box center [419, 222] width 315 height 14
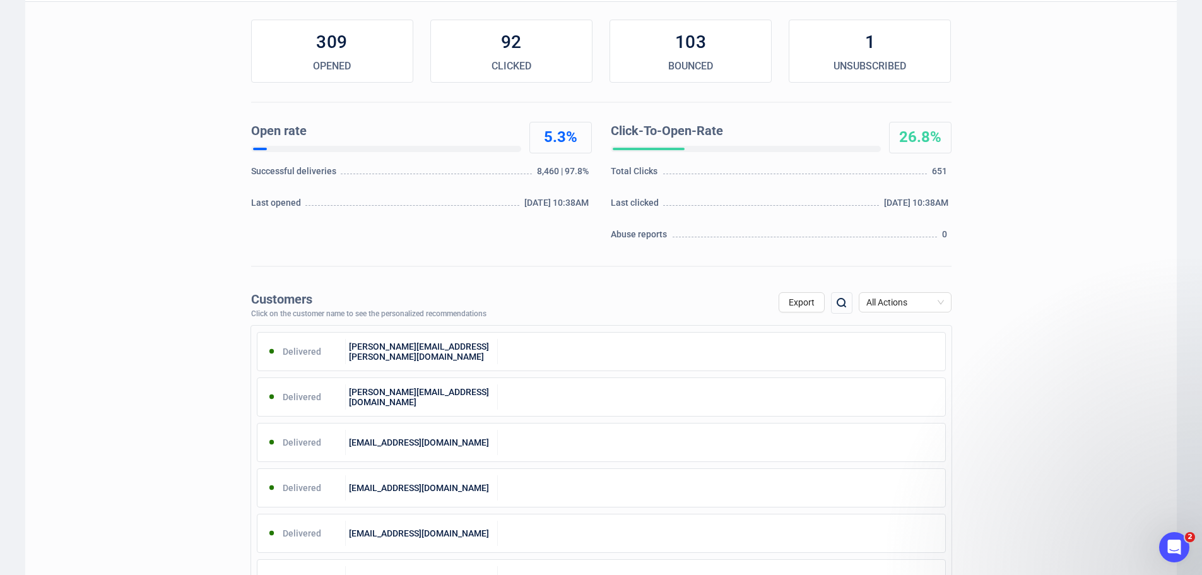
scroll to position [63, 0]
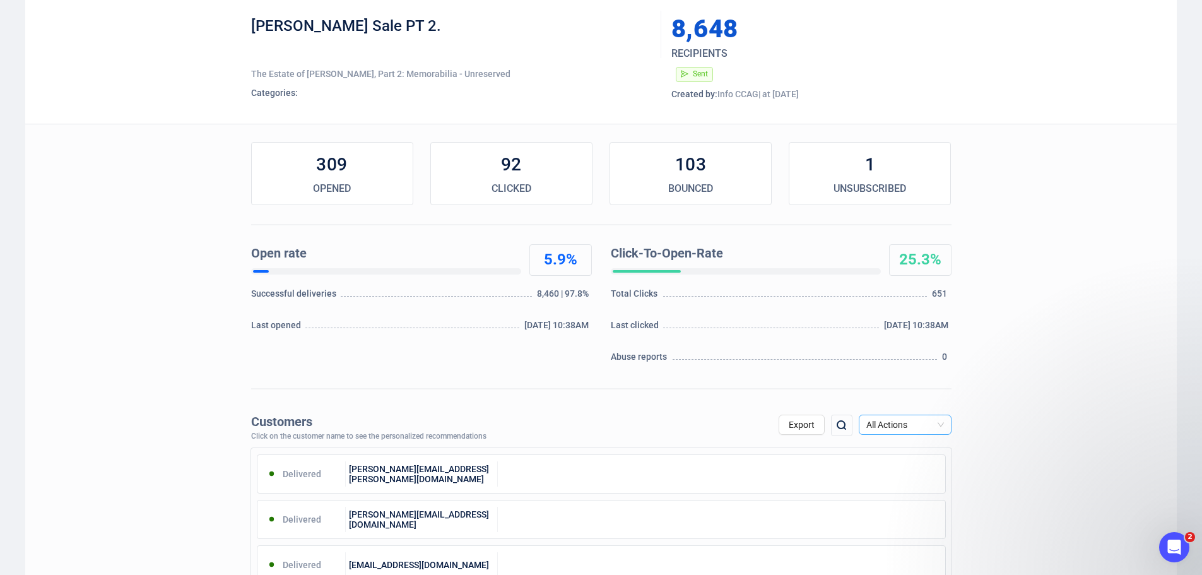
click at [911, 419] on span "All Actions" at bounding box center [905, 424] width 78 height 19
click at [895, 526] on div "Unsubscribe" at bounding box center [905, 531] width 73 height 14
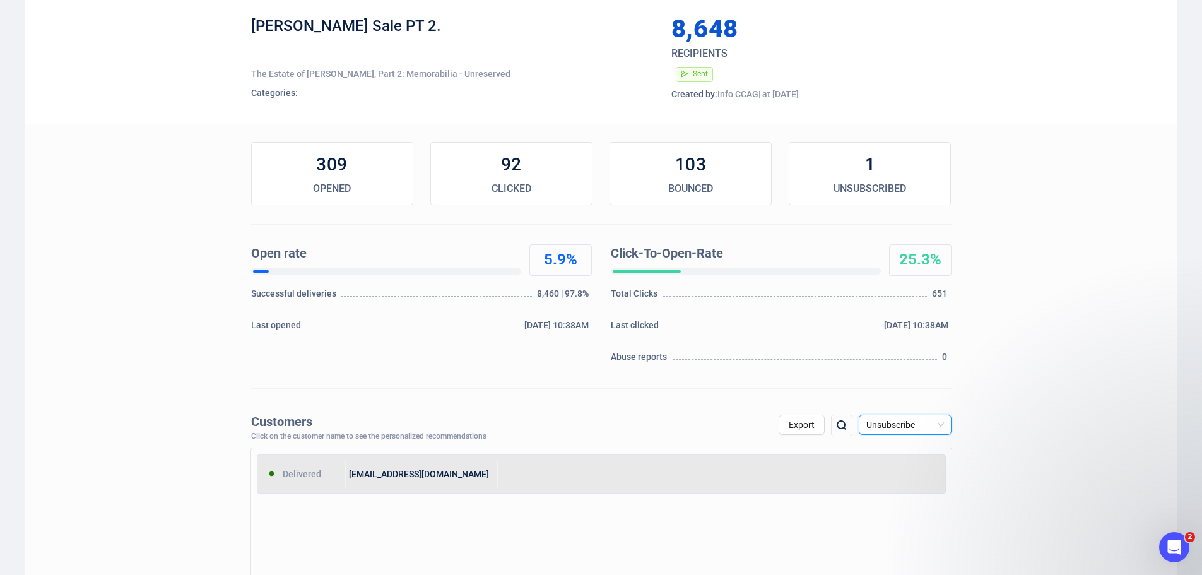
click at [526, 472] on div at bounding box center [721, 473] width 447 height 25
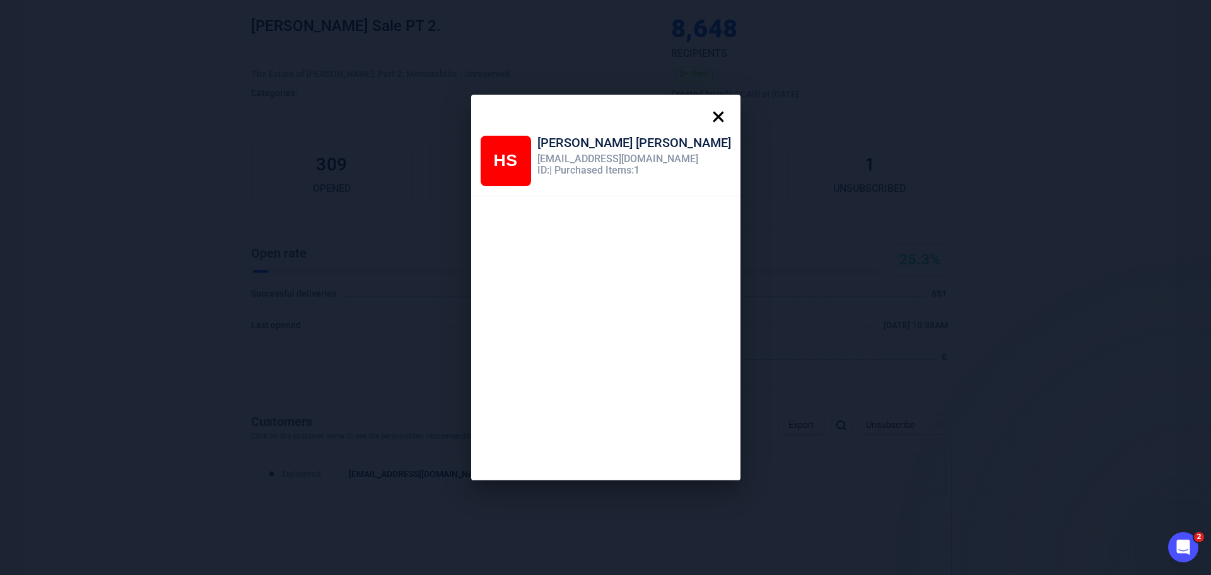
click at [706, 116] on icon at bounding box center [718, 116] width 25 height 25
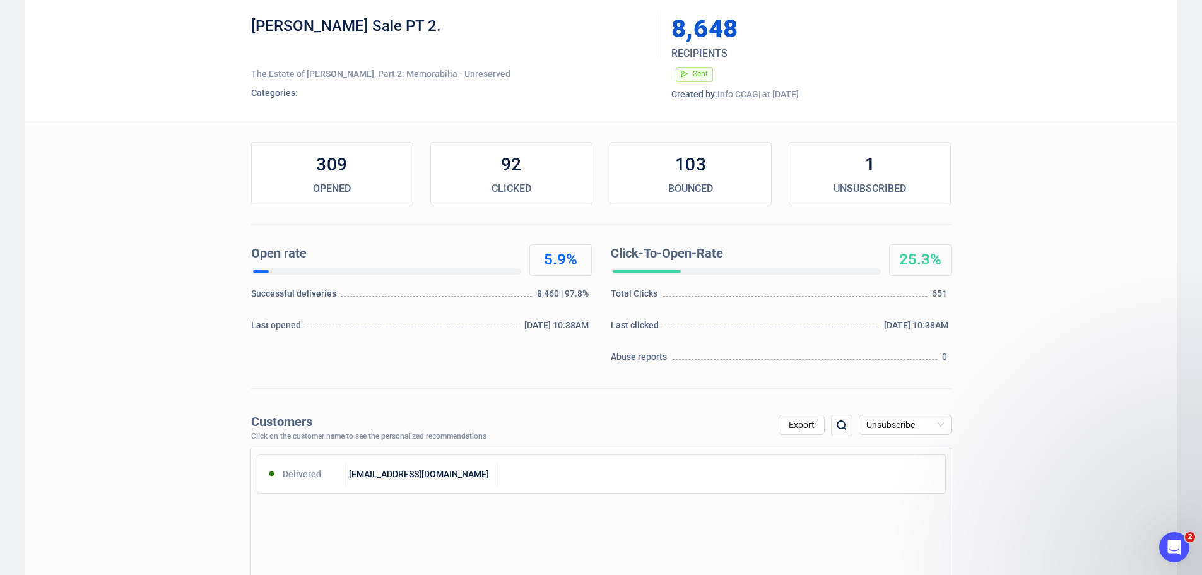
scroll to position [0, 0]
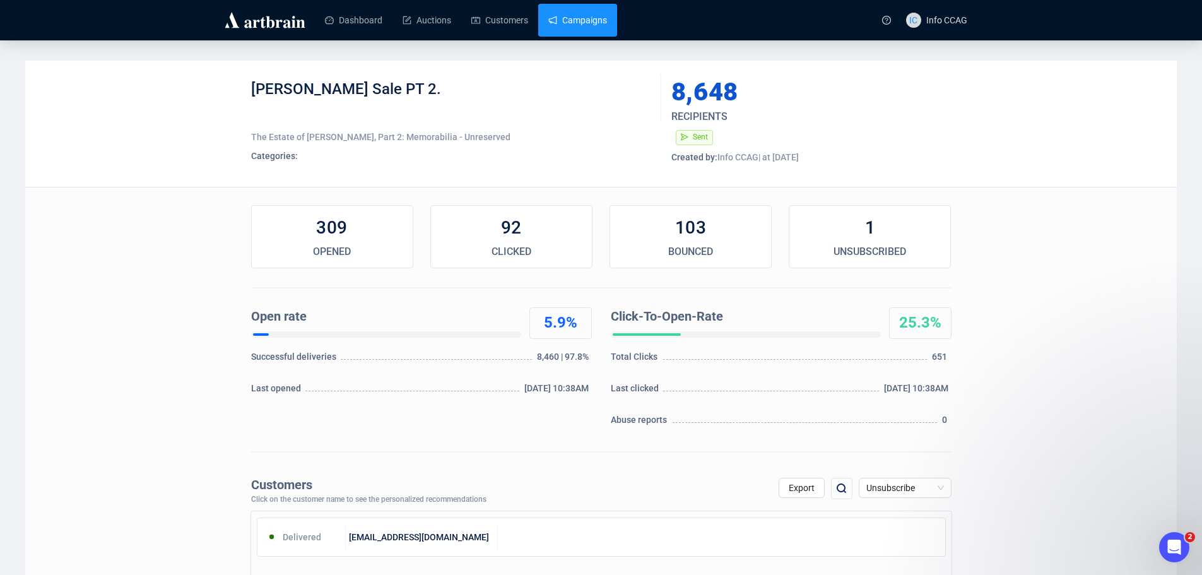
click at [577, 18] on link "Campaigns" at bounding box center [577, 20] width 59 height 33
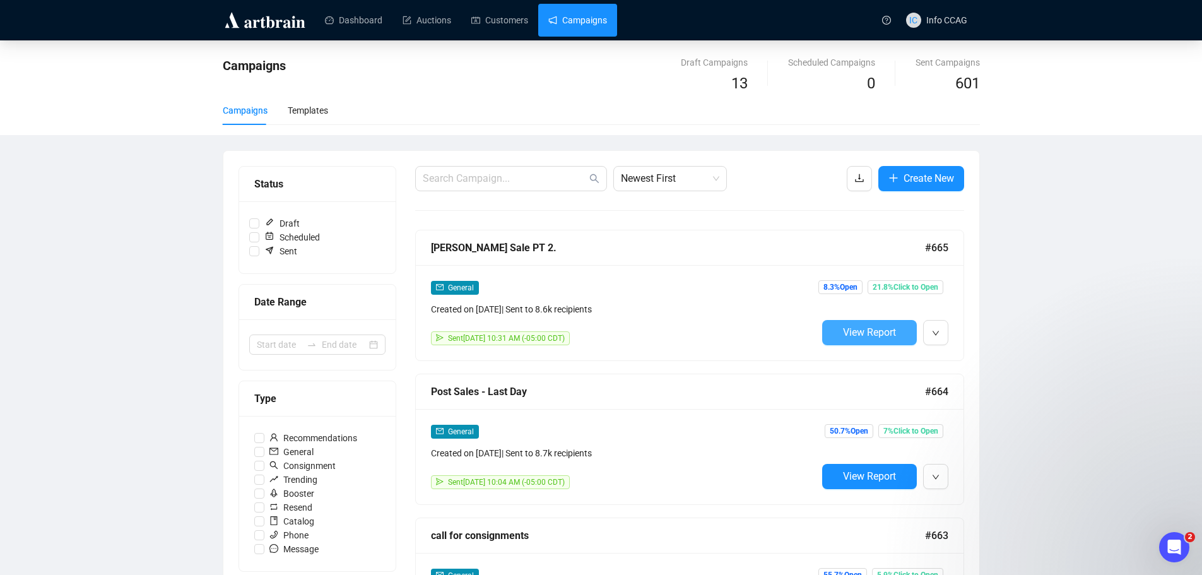
click at [845, 334] on span "View Report" at bounding box center [869, 332] width 53 height 12
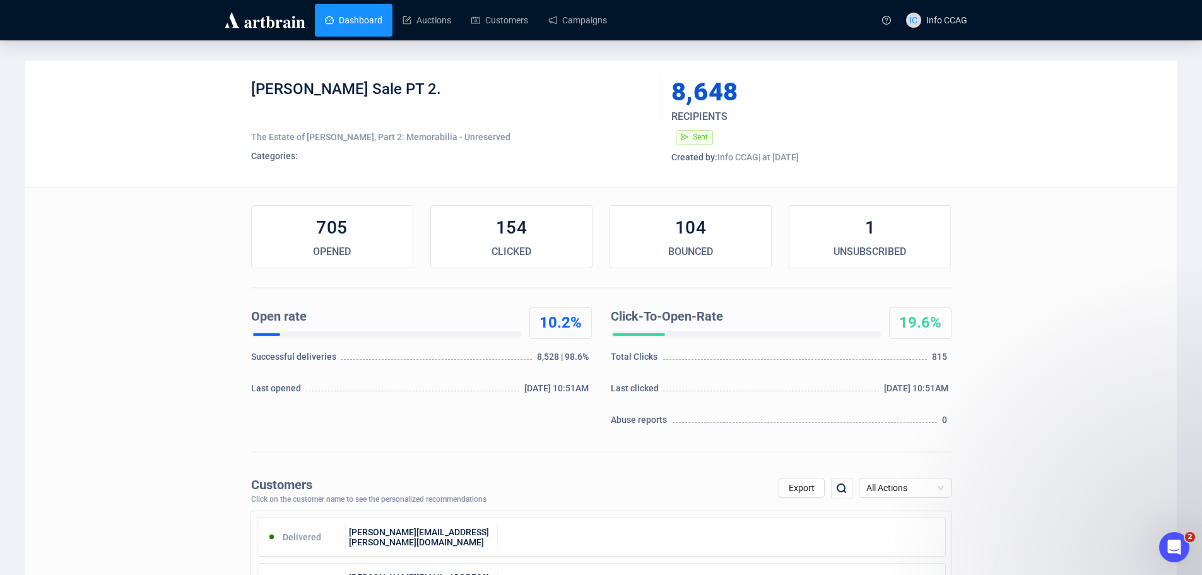
click at [334, 16] on link "Dashboard" at bounding box center [353, 20] width 57 height 33
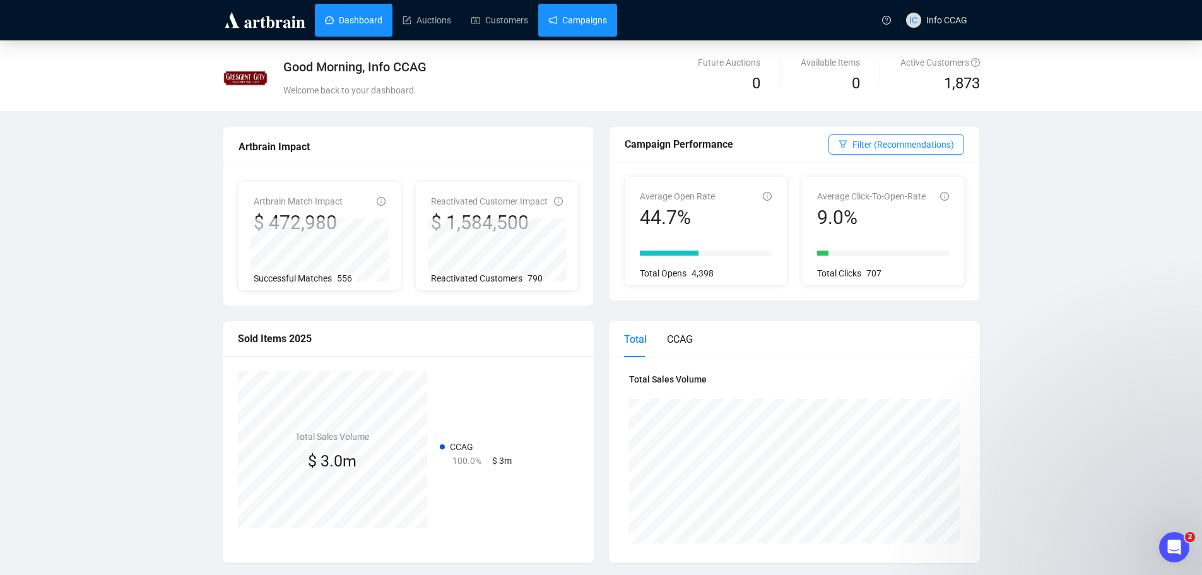
click at [567, 11] on link "Campaigns" at bounding box center [577, 20] width 59 height 33
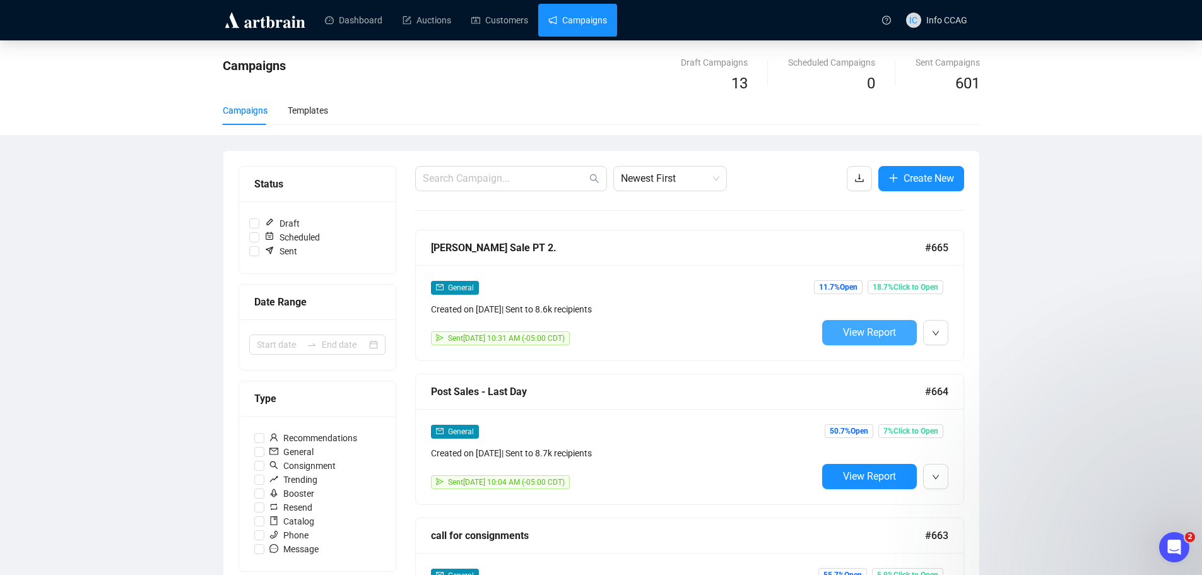
click at [873, 328] on span "View Report" at bounding box center [869, 332] width 53 height 12
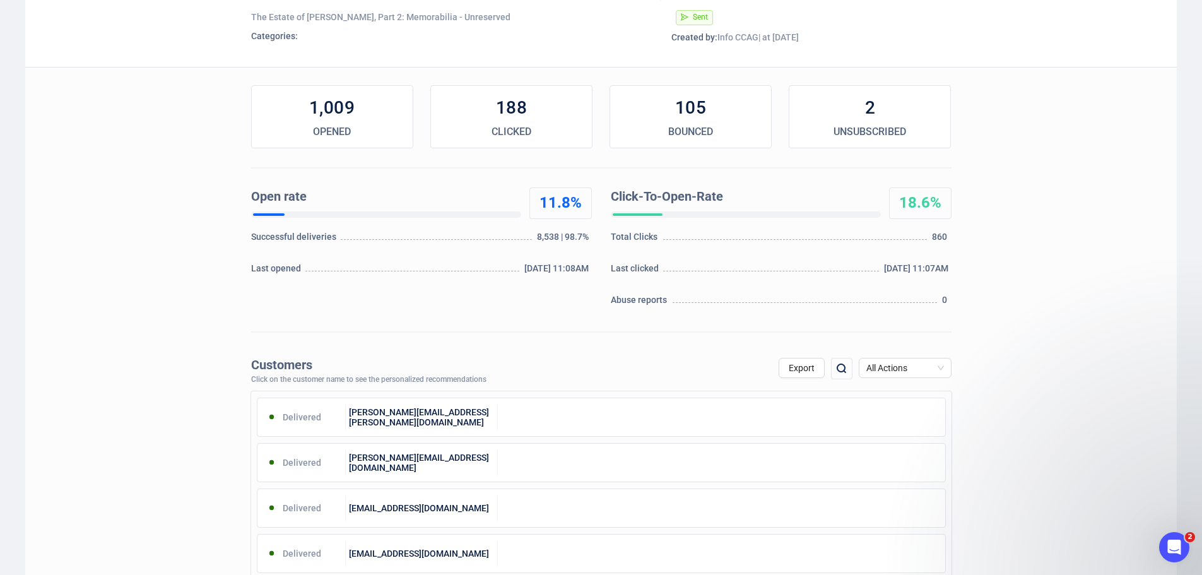
scroll to position [252, 0]
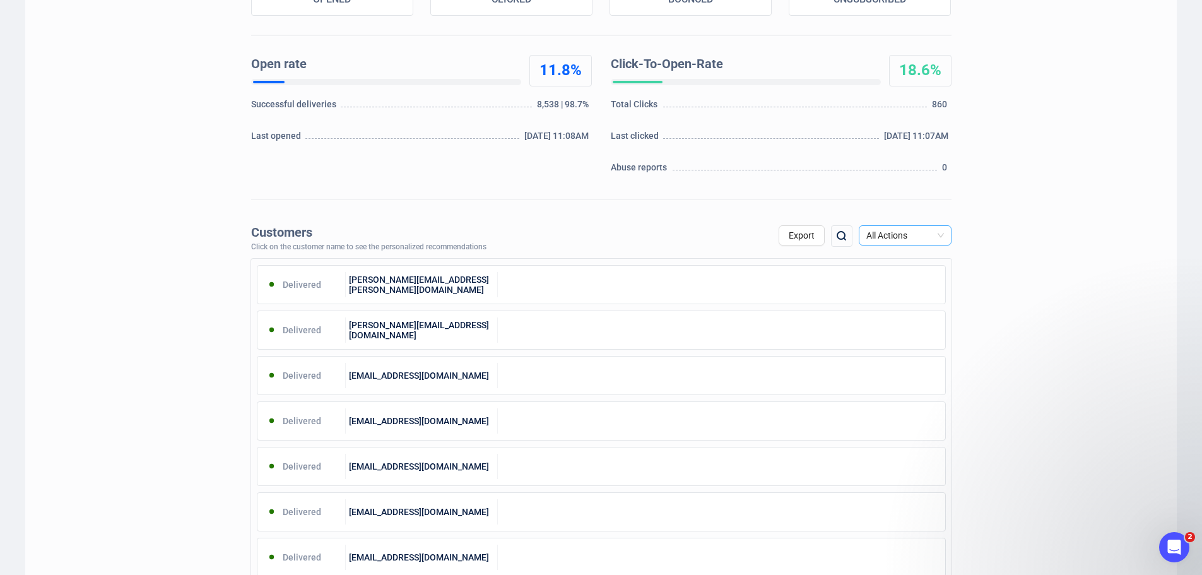
click at [926, 236] on span "All Actions" at bounding box center [905, 235] width 78 height 19
click at [896, 338] on div "Unsubscribe" at bounding box center [905, 341] width 73 height 14
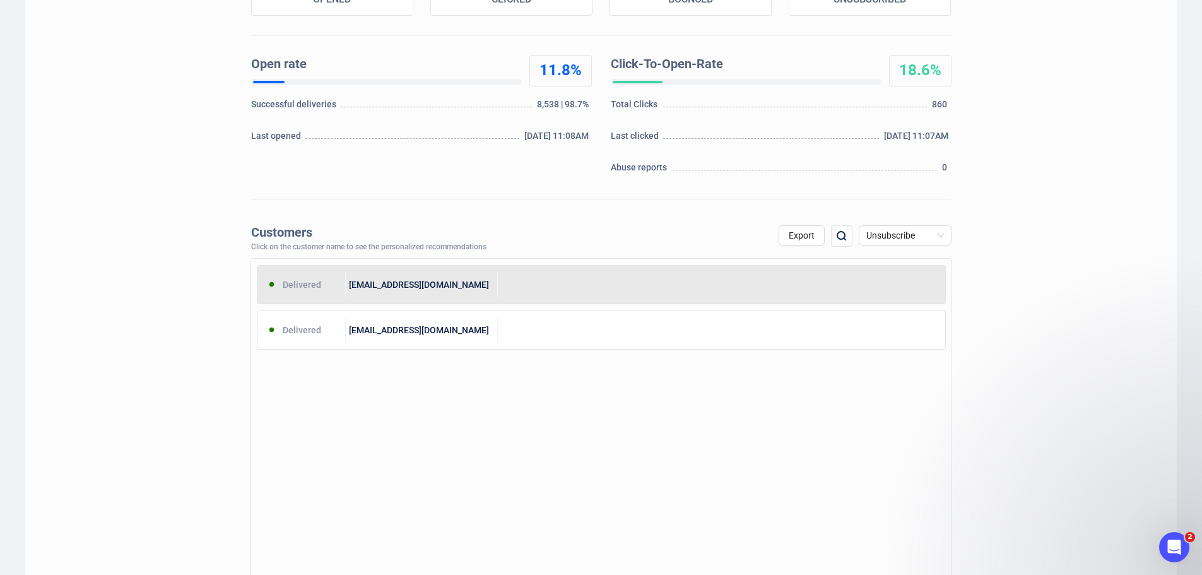
click at [560, 294] on div at bounding box center [721, 284] width 447 height 25
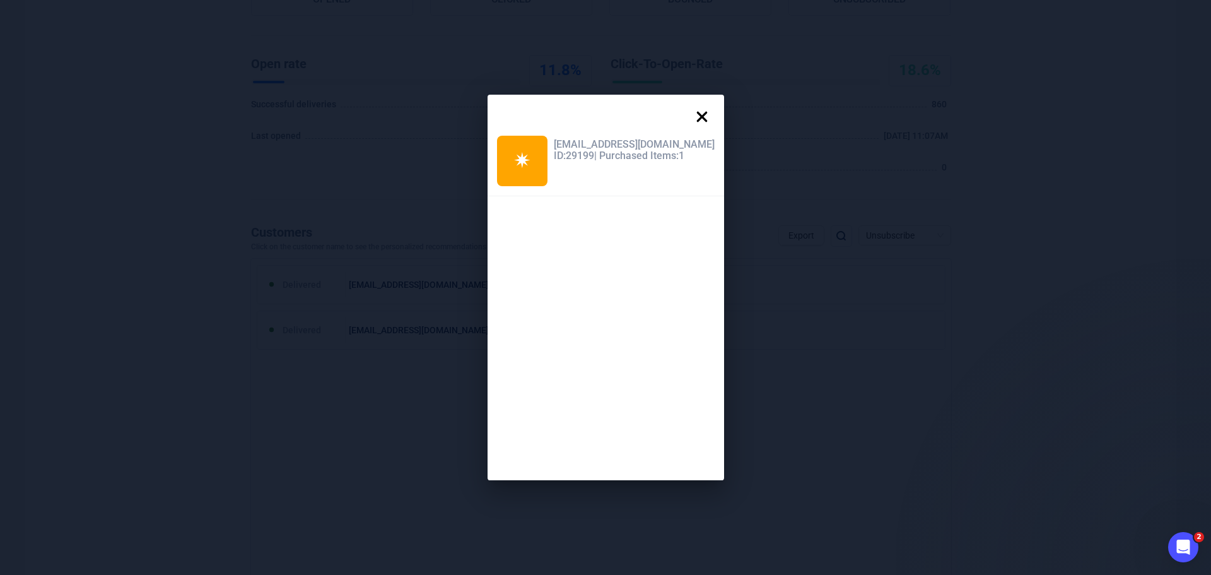
click at [690, 118] on icon at bounding box center [702, 116] width 25 height 25
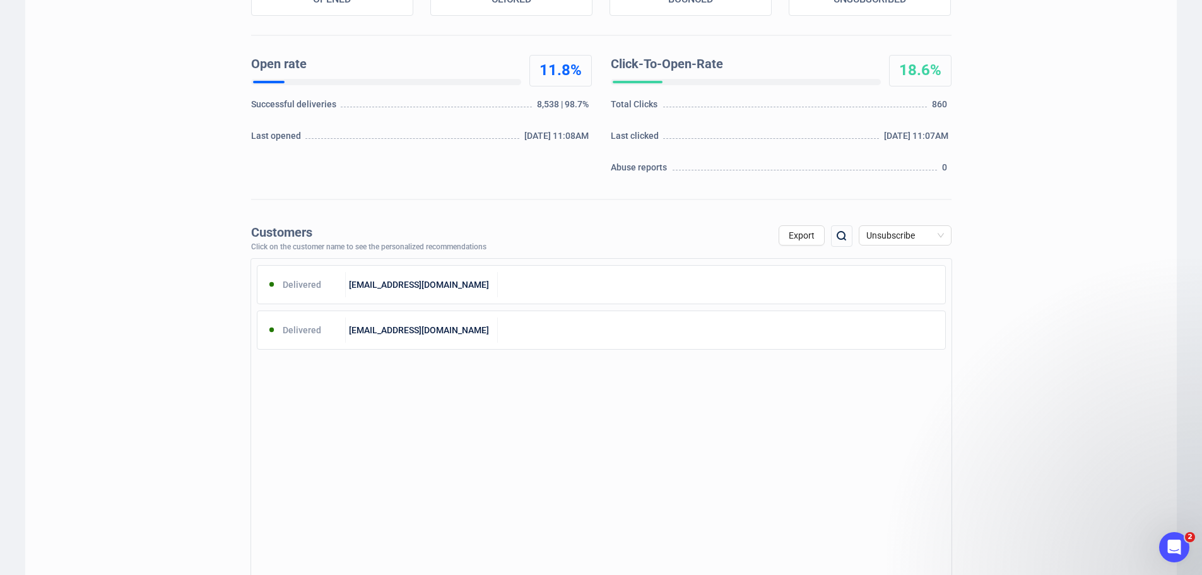
scroll to position [0, 0]
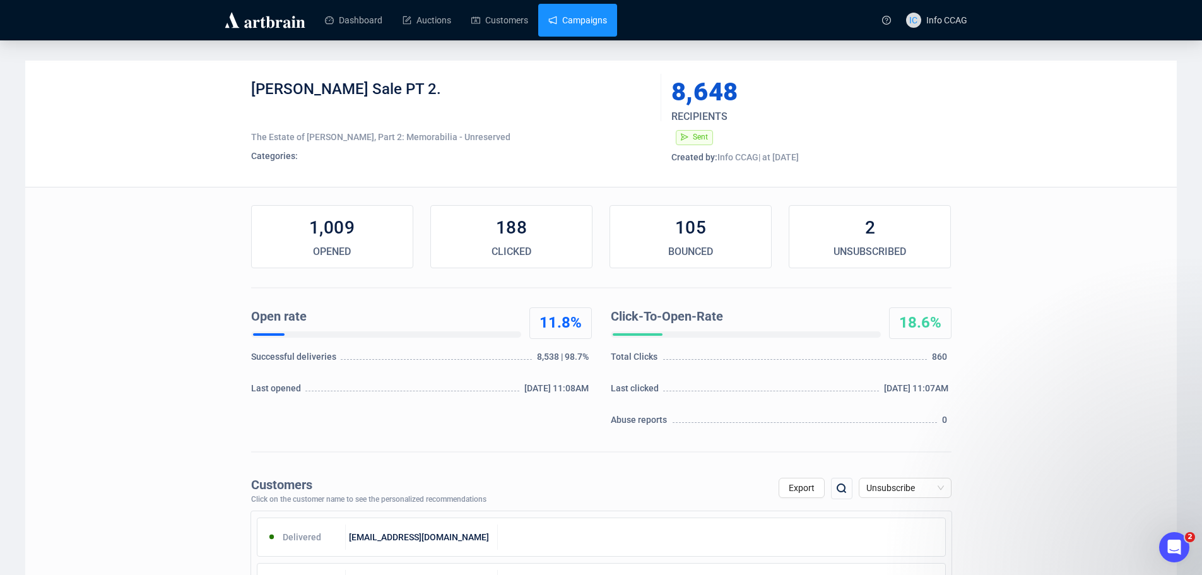
click at [584, 15] on link "Campaigns" at bounding box center [577, 20] width 59 height 33
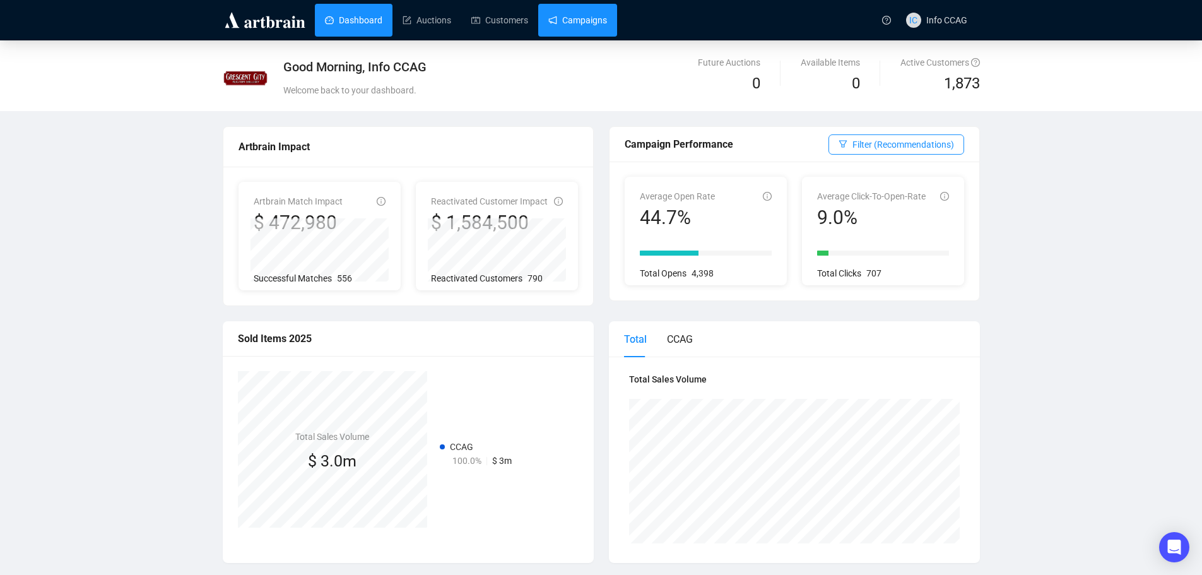
click at [607, 16] on link "Campaigns" at bounding box center [577, 20] width 59 height 33
